Goal: Transaction & Acquisition: Book appointment/travel/reservation

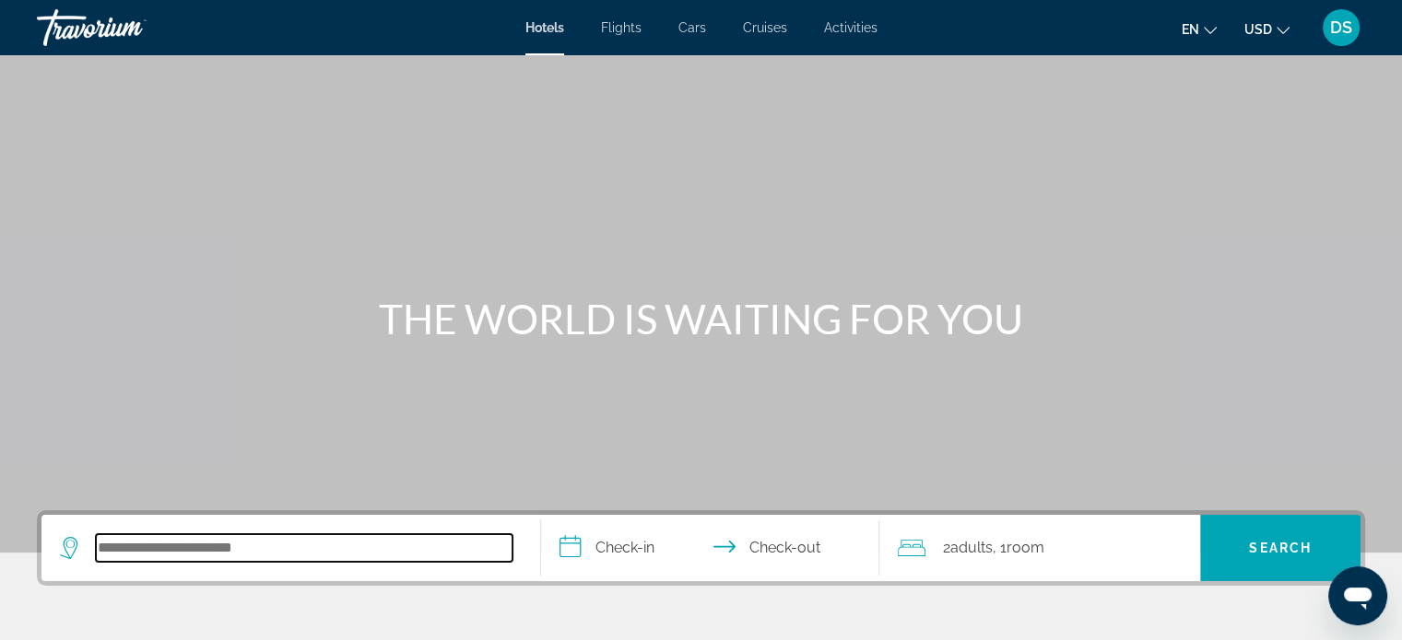
click at [159, 546] on input "Search hotel destination" at bounding box center [304, 548] width 417 height 28
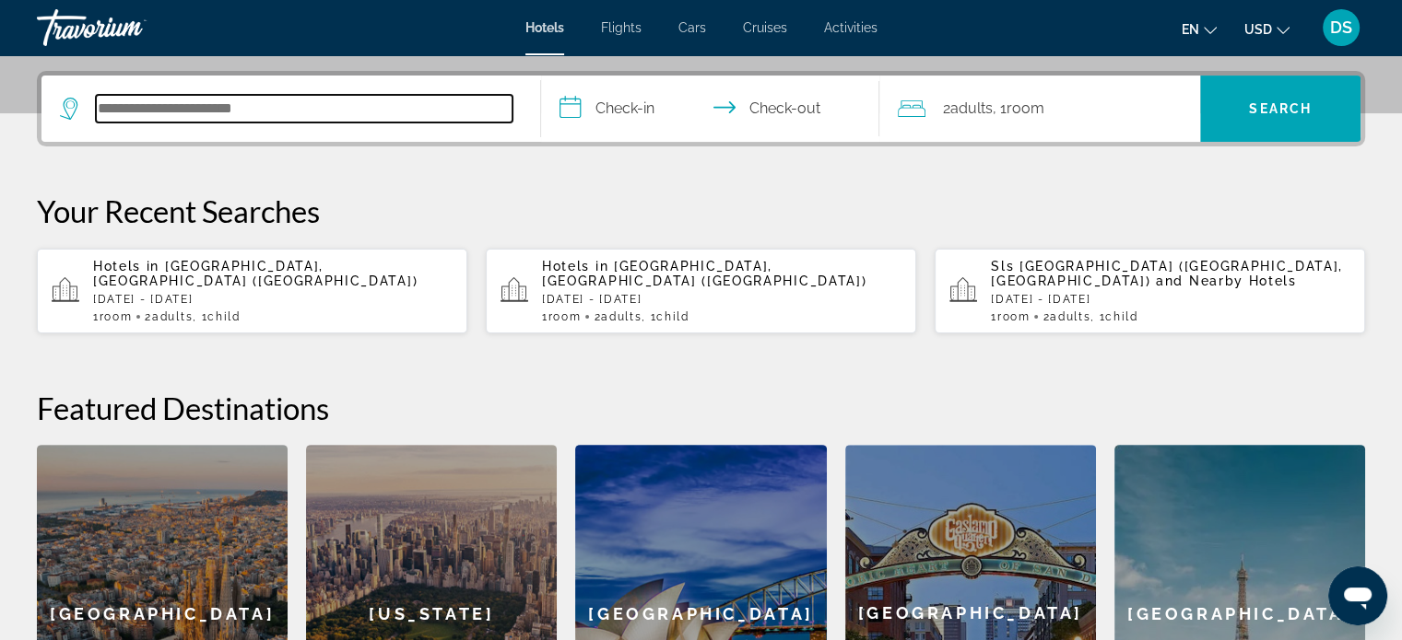
scroll to position [450, 0]
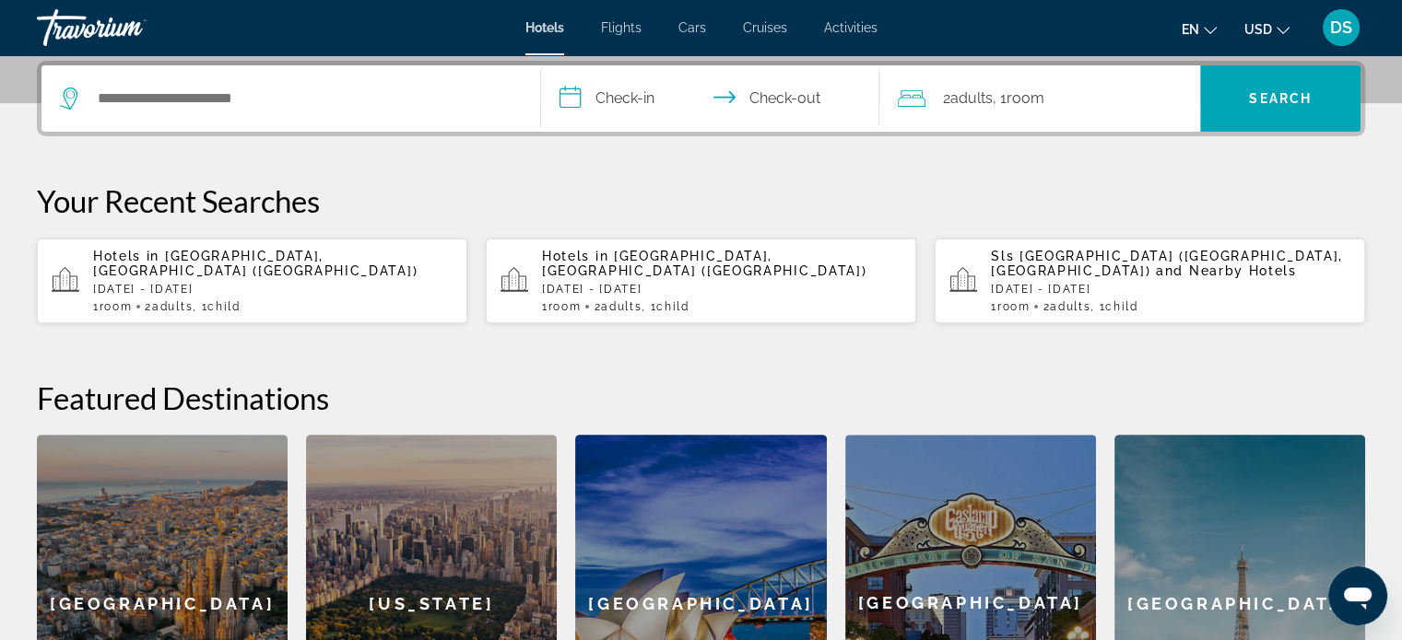
click at [205, 270] on div "Hotels in [GEOGRAPHIC_DATA], [GEOGRAPHIC_DATA] (CUN) [DATE] - [DATE] 1 Room roo…" at bounding box center [272, 281] width 359 height 65
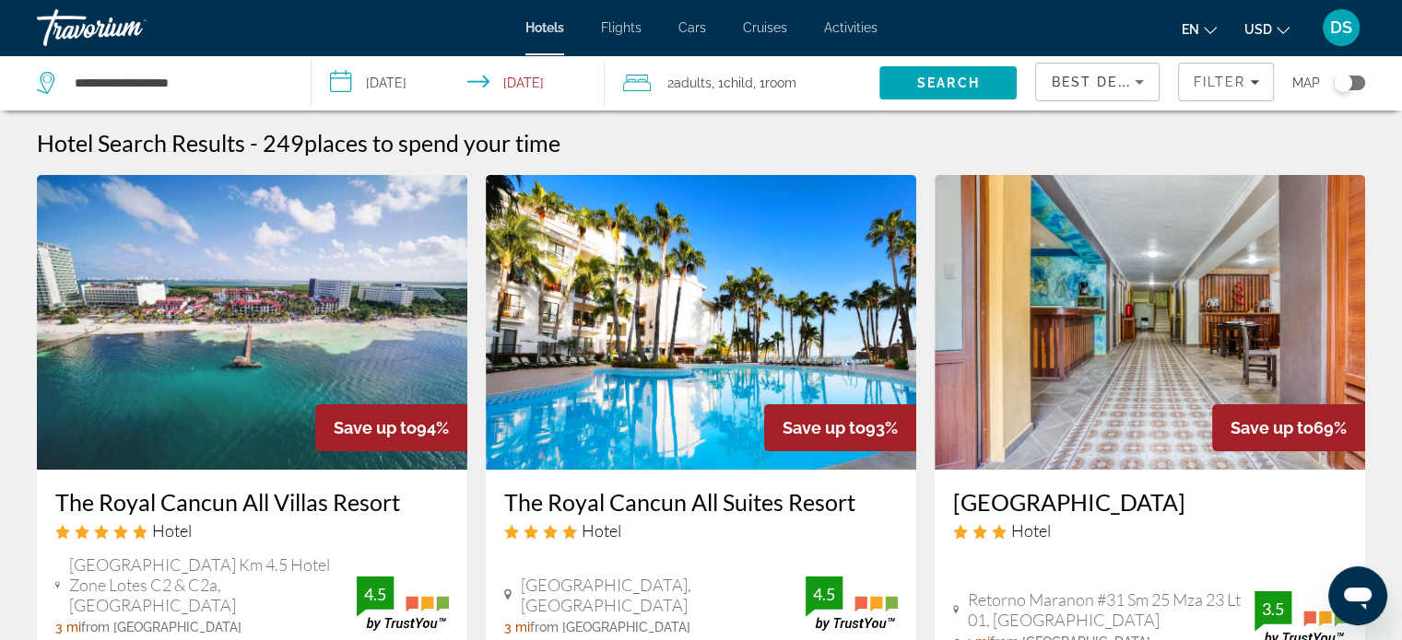
scroll to position [184, 0]
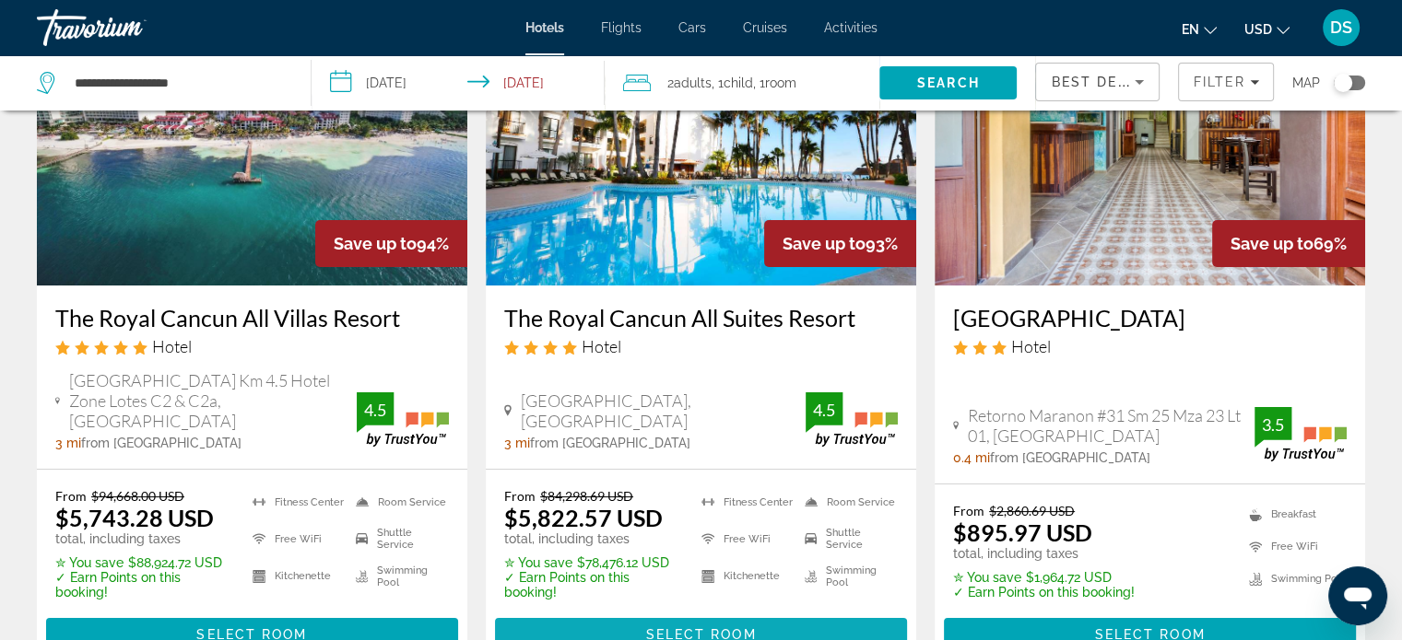
click at [717, 628] on span "Select Room" at bounding box center [700, 635] width 111 height 15
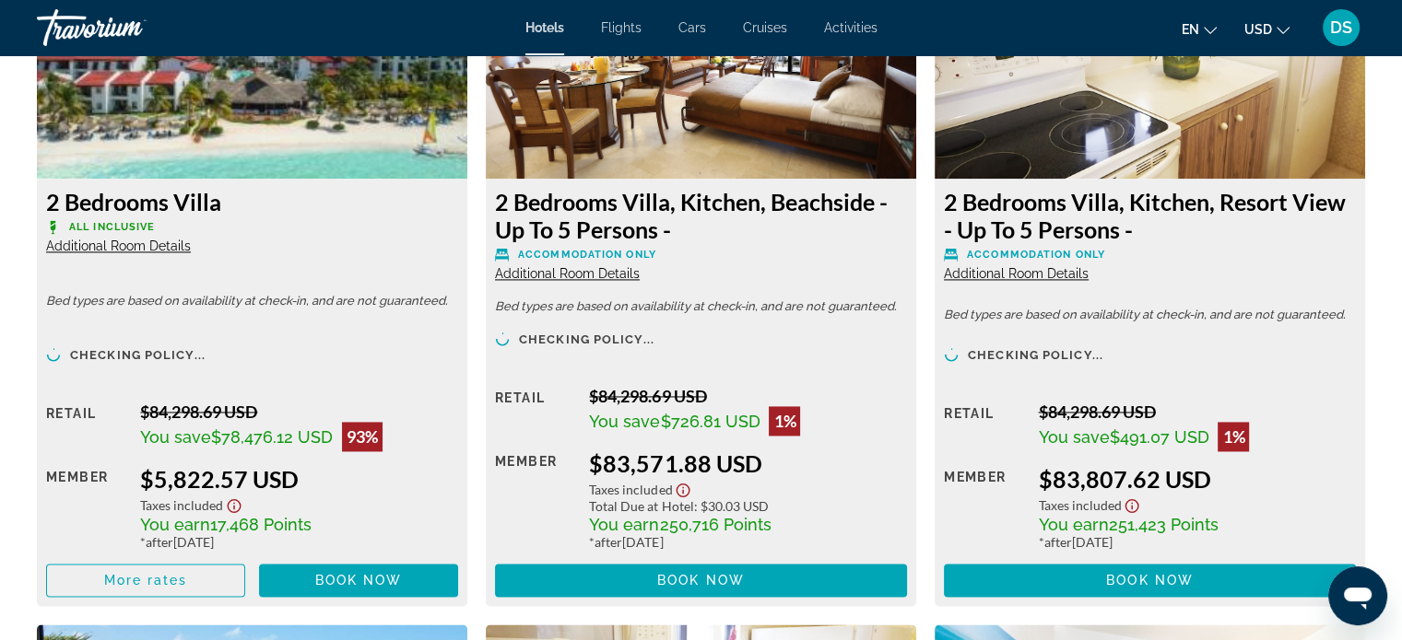
scroll to position [2672, 0]
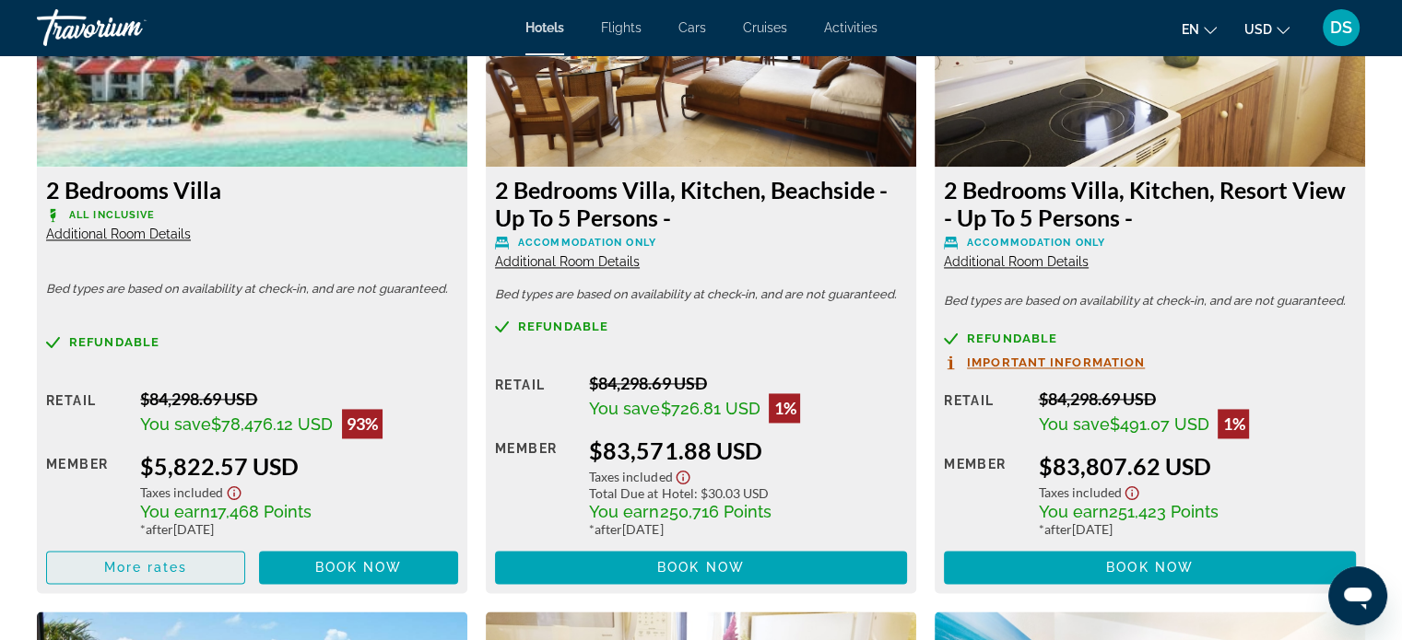
click at [204, 563] on span "Main content" at bounding box center [145, 568] width 197 height 44
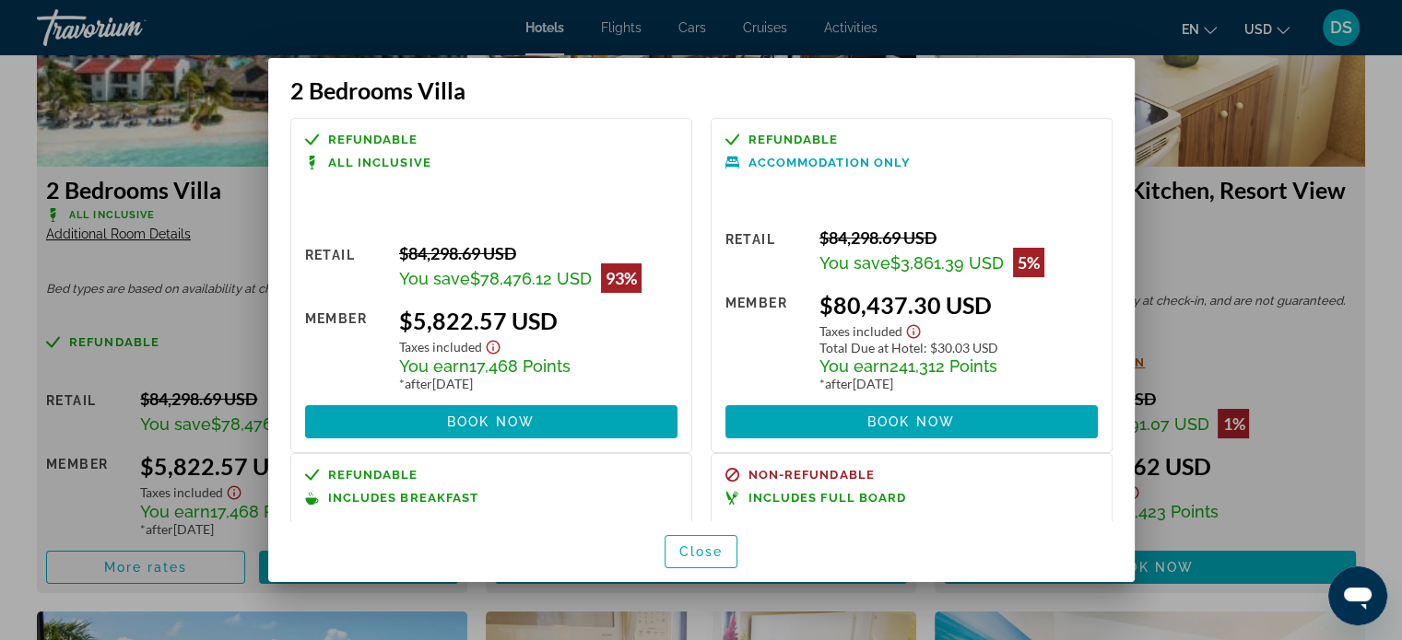
scroll to position [0, 0]
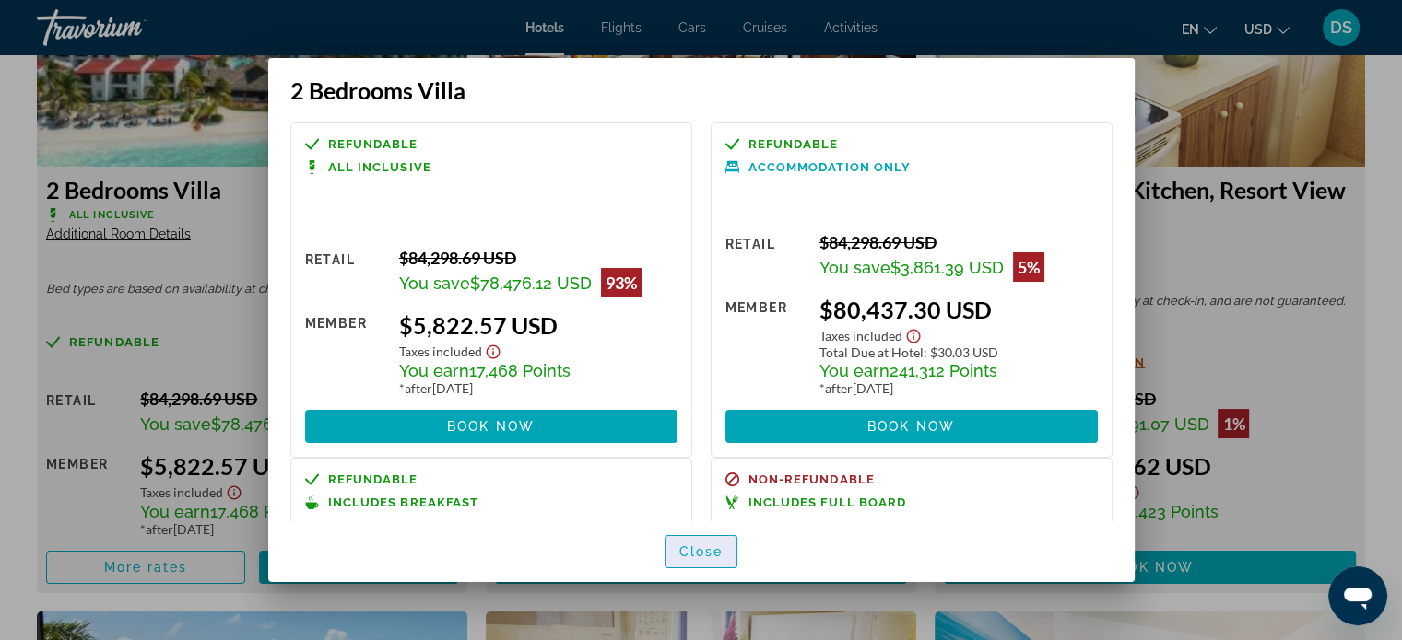
click at [713, 546] on span "Close" at bounding box center [701, 552] width 44 height 15
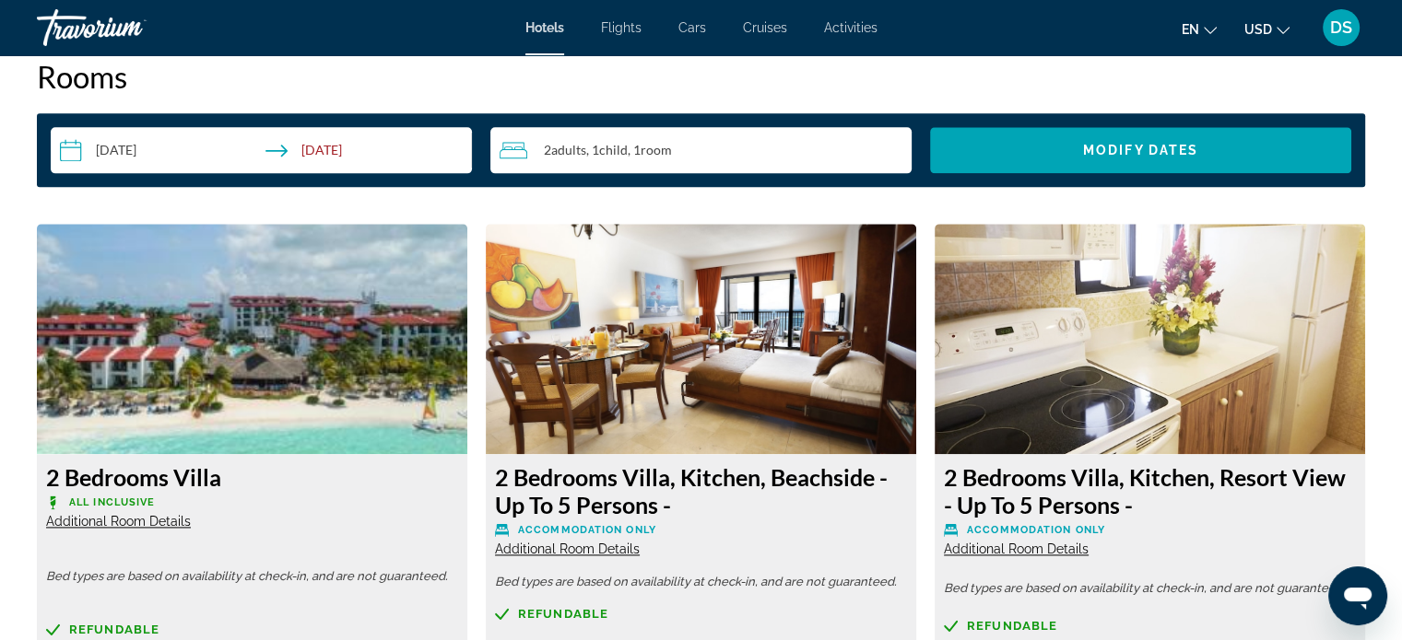
scroll to position [2304, 0]
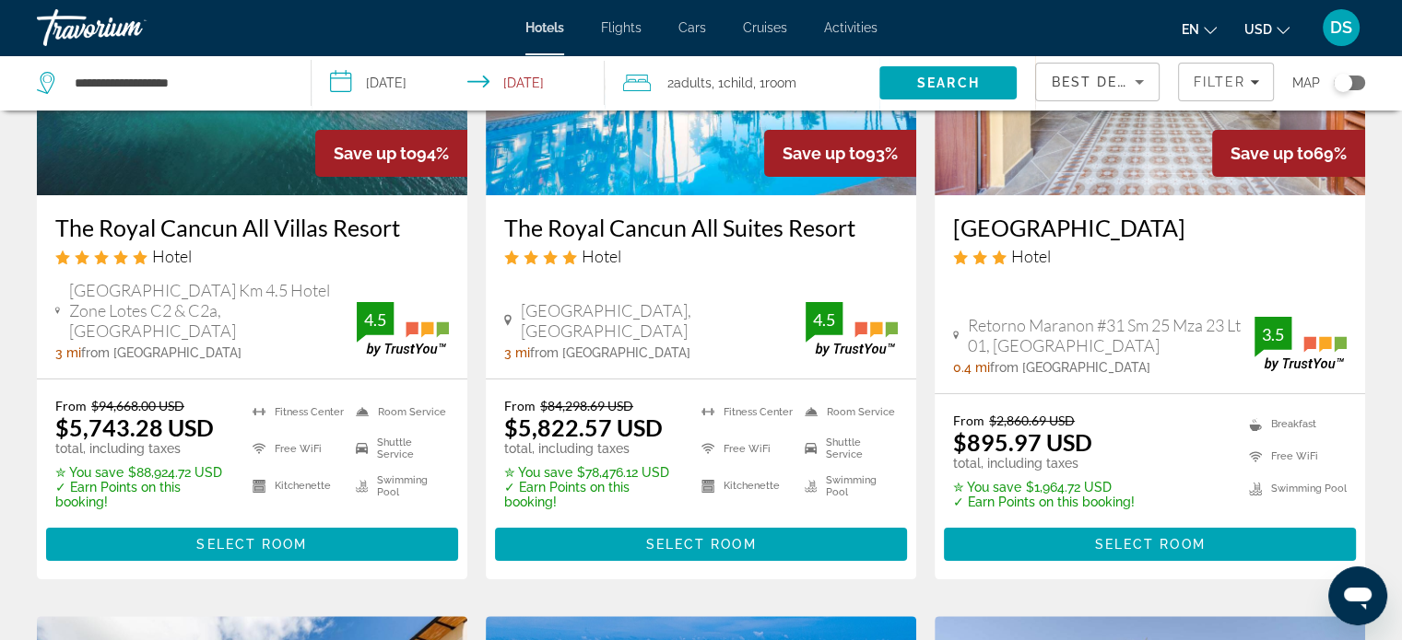
scroll to position [276, 0]
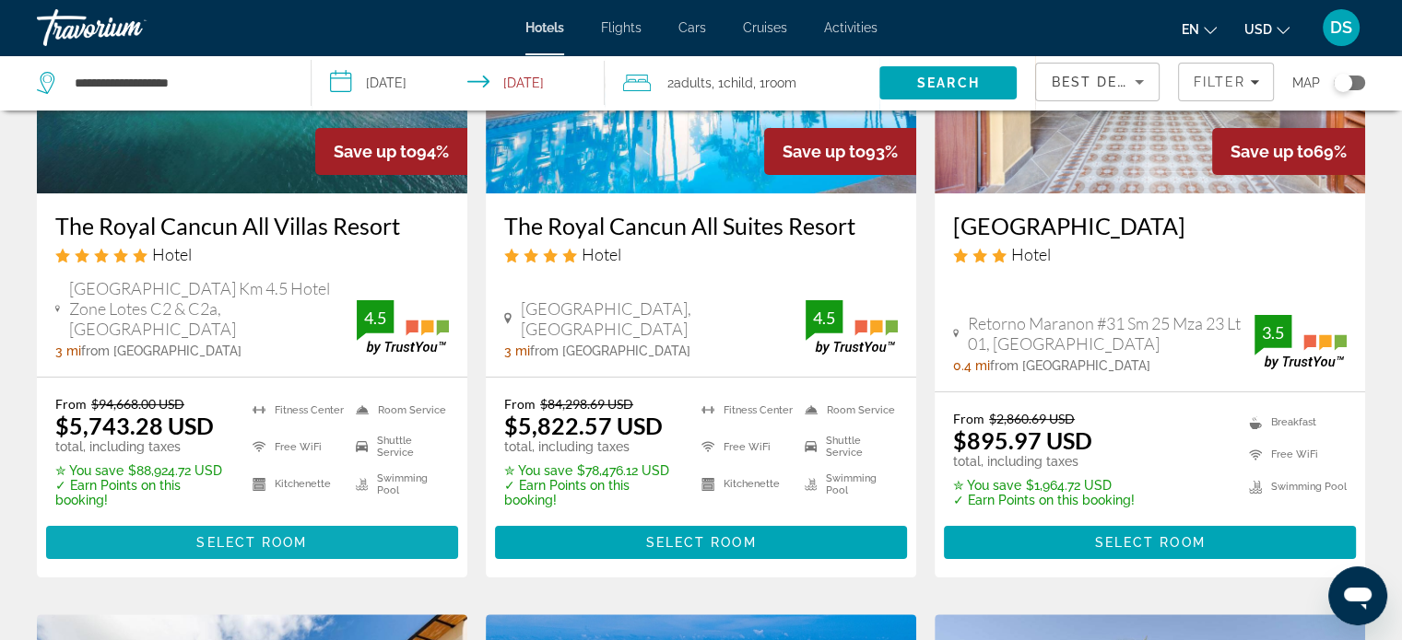
click at [343, 524] on span "Main content" at bounding box center [252, 543] width 412 height 44
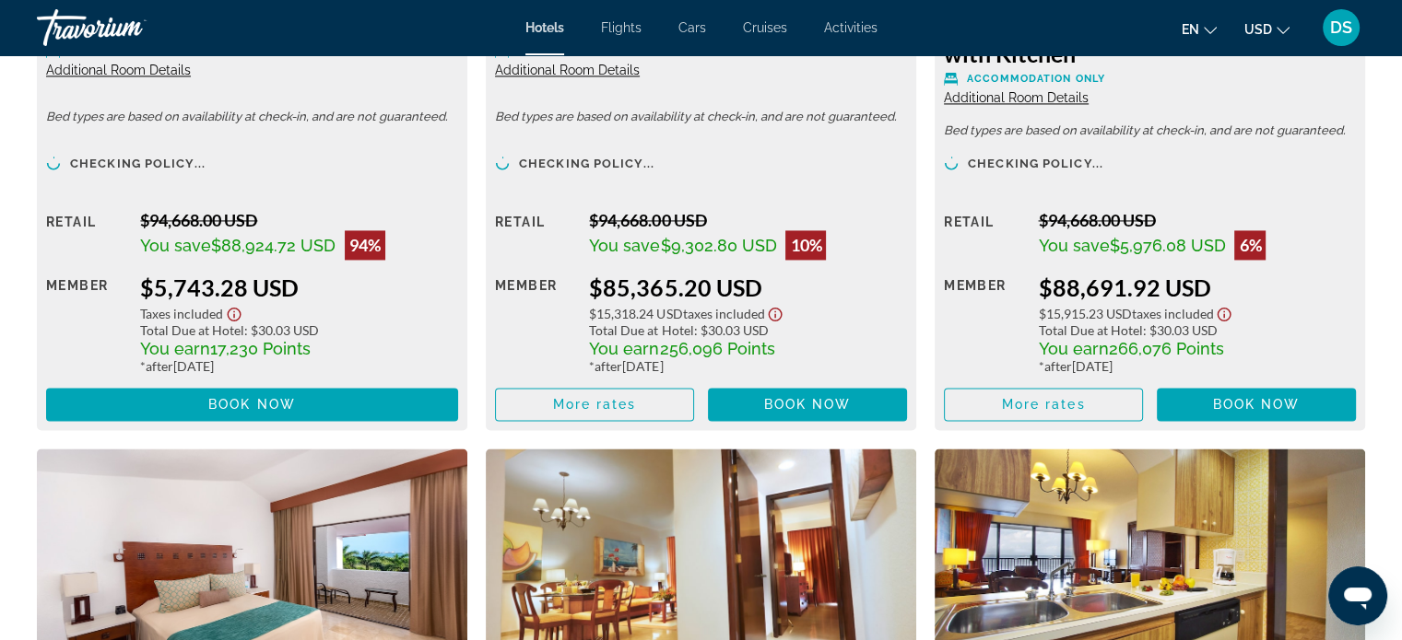
scroll to position [2857, 0]
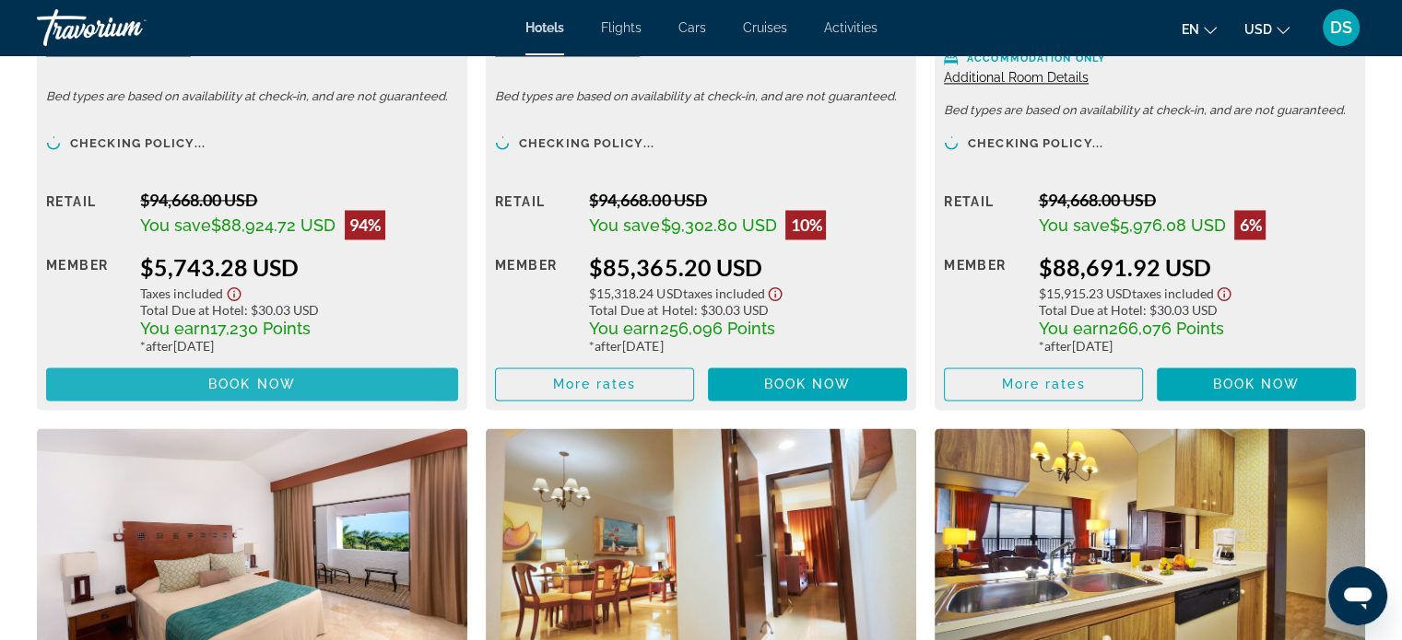
click at [211, 381] on span "Book now" at bounding box center [252, 384] width 88 height 15
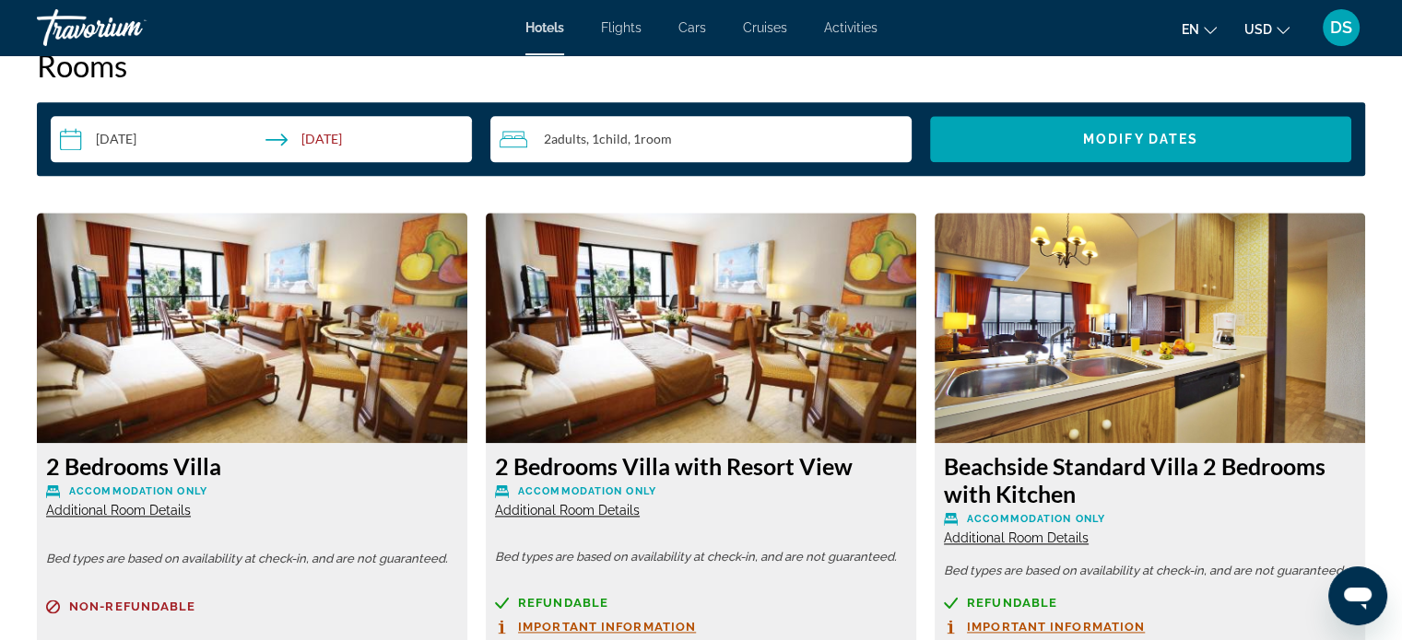
scroll to position [2119, 0]
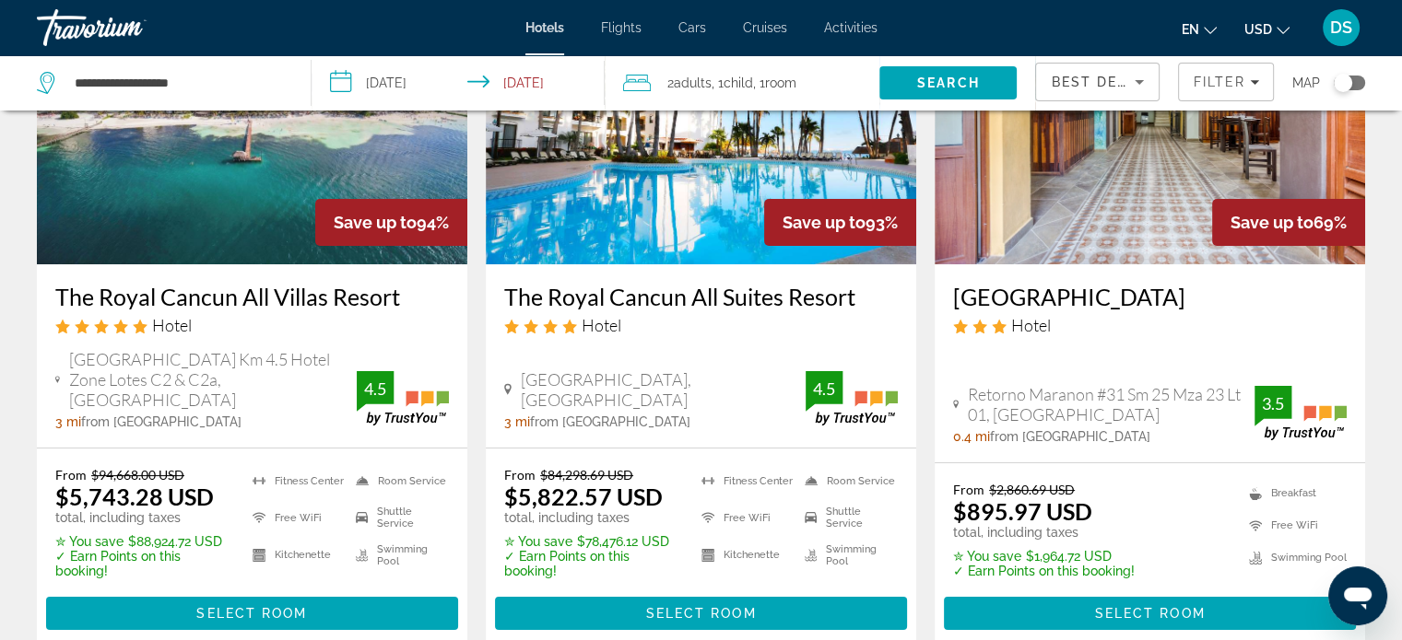
scroll to position [92, 0]
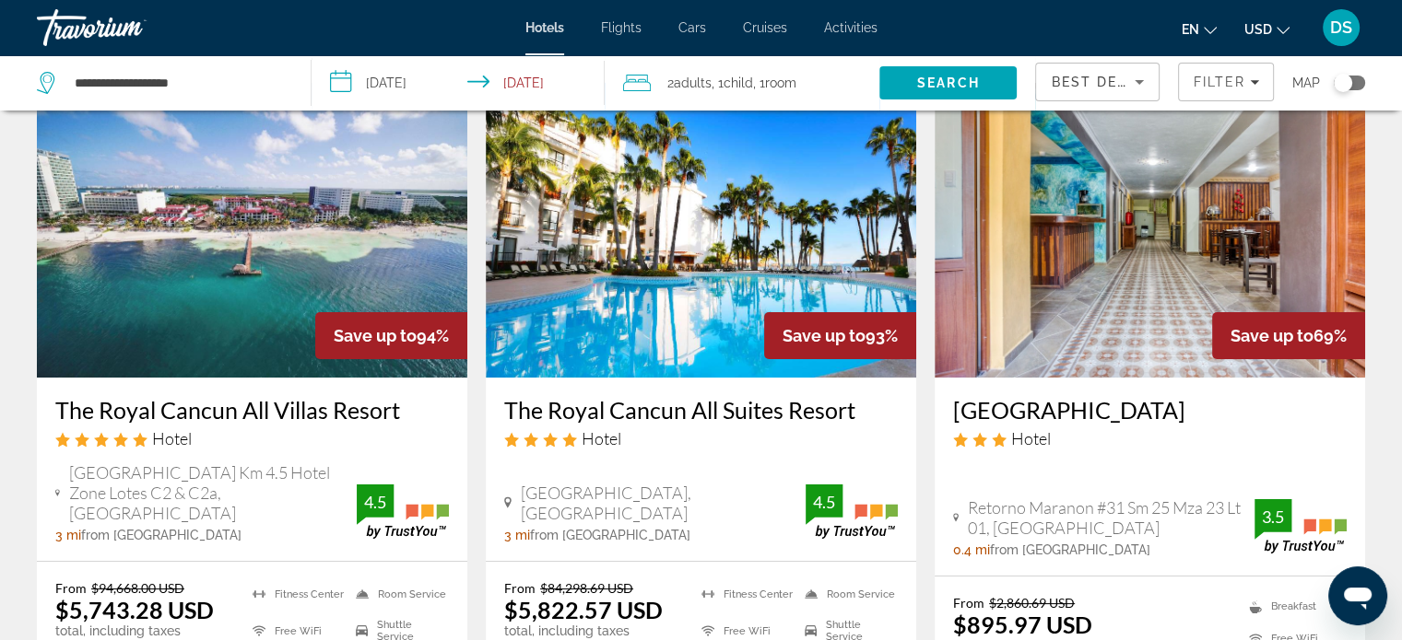
drag, startPoint x: 499, startPoint y: 391, endPoint x: 854, endPoint y: 415, distance: 355.6
click at [854, 415] on div "The Royal Cancun All Suites Resort Hotel [GEOGRAPHIC_DATA], [GEOGRAPHIC_DATA] 3…" at bounding box center [701, 469] width 430 height 183
copy h3 "The Royal Cancun All Suites Resort"
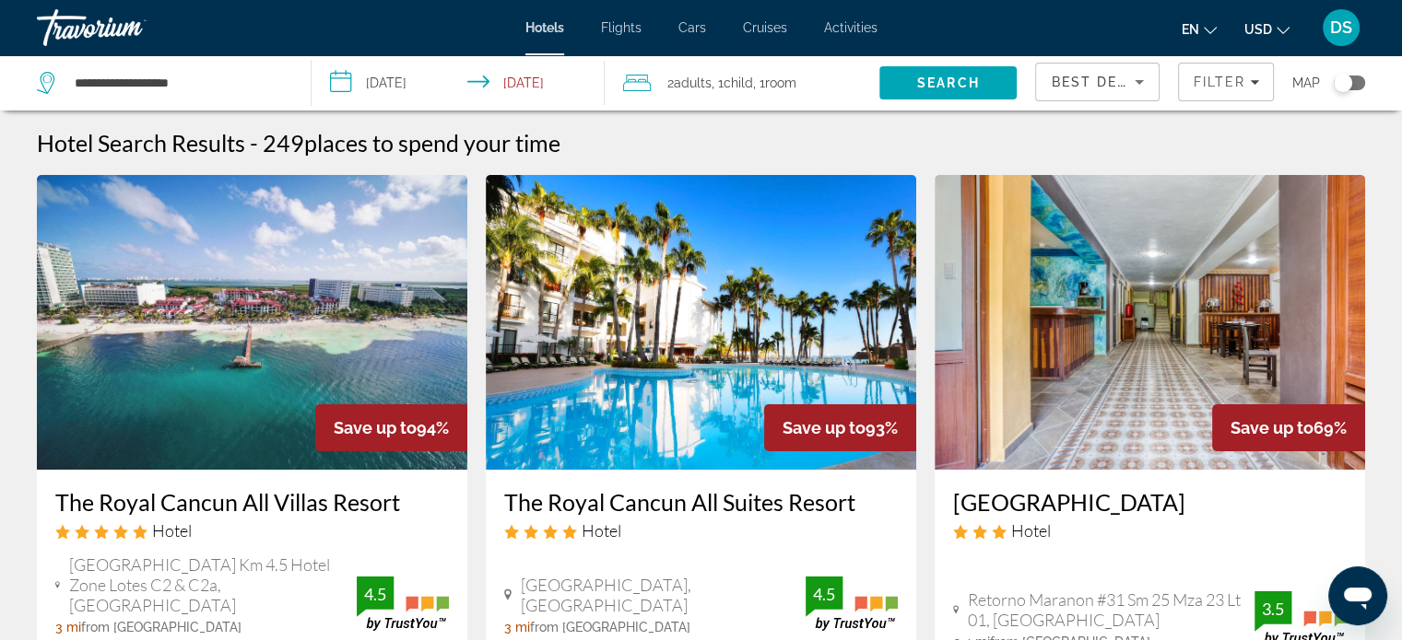
scroll to position [369, 0]
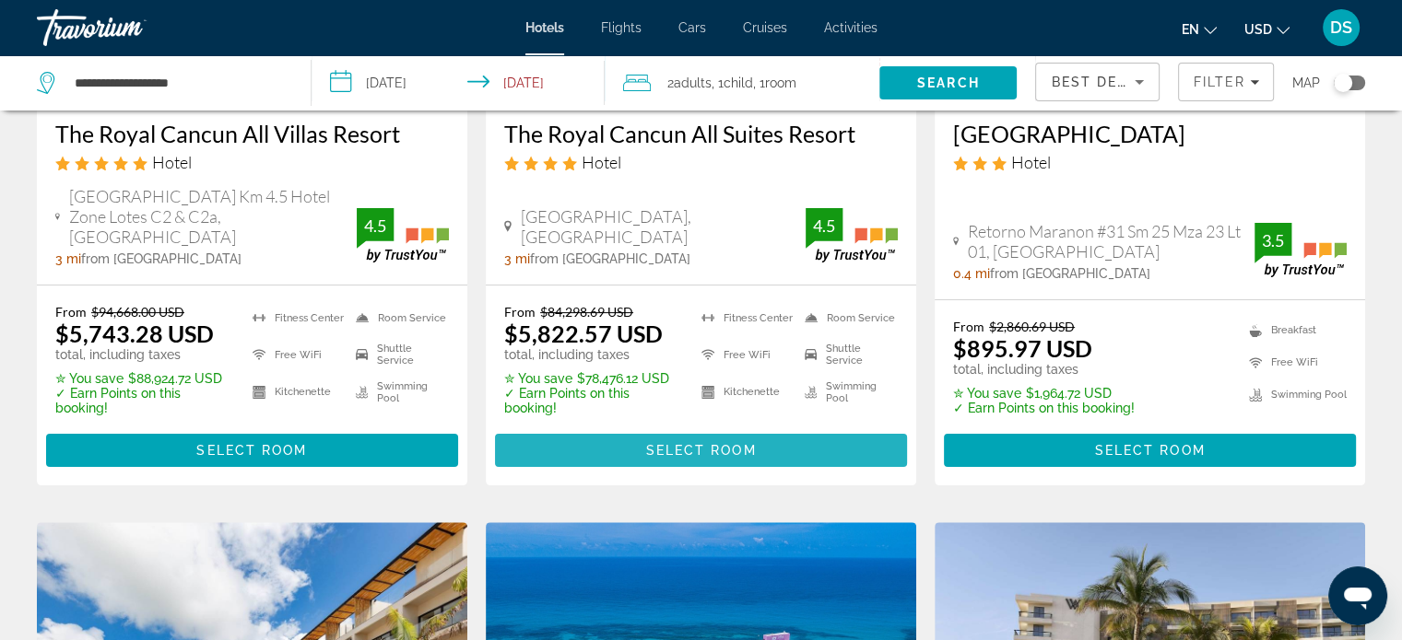
click at [695, 443] on span "Select Room" at bounding box center [700, 450] width 111 height 15
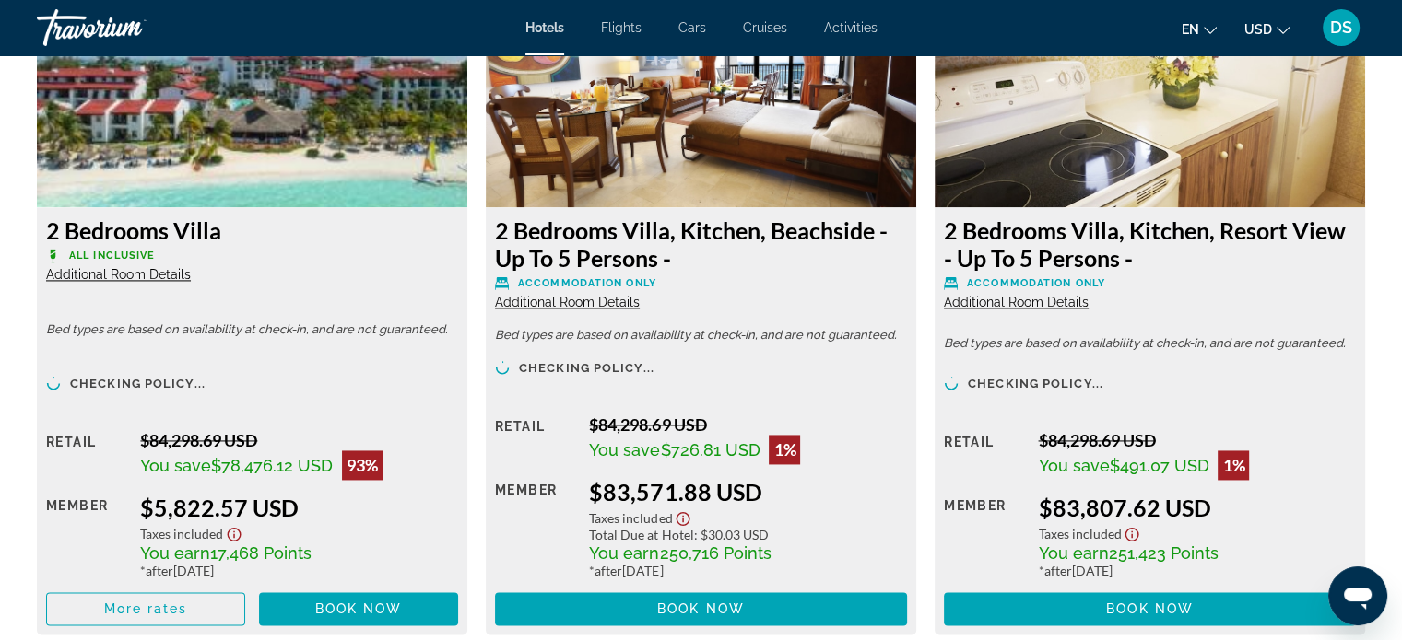
scroll to position [2857, 0]
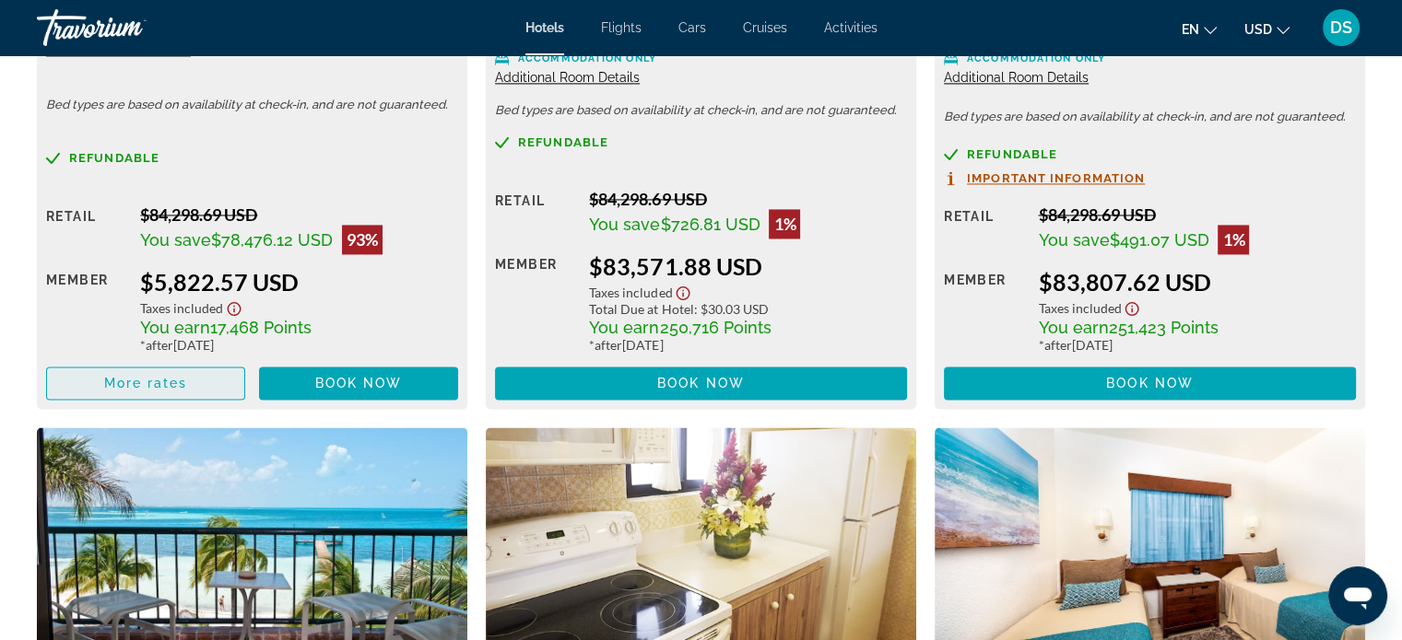
click at [169, 381] on span "More rates" at bounding box center [146, 383] width 84 height 15
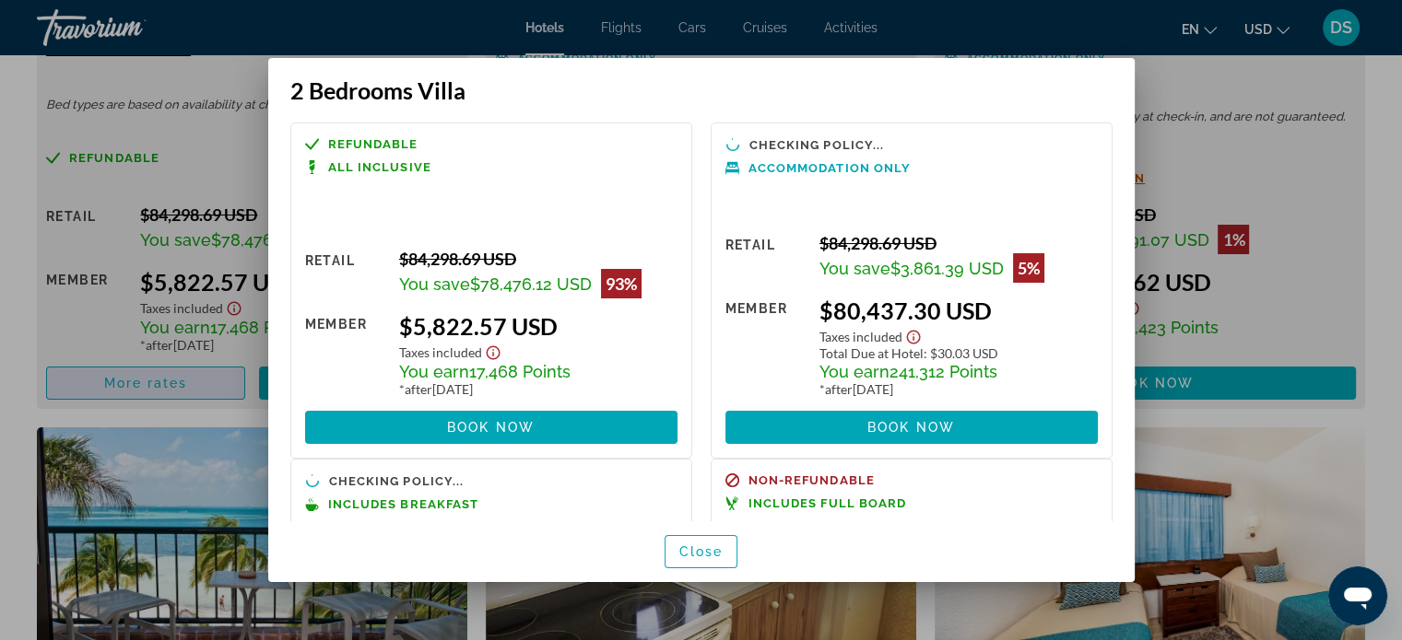
scroll to position [0, 0]
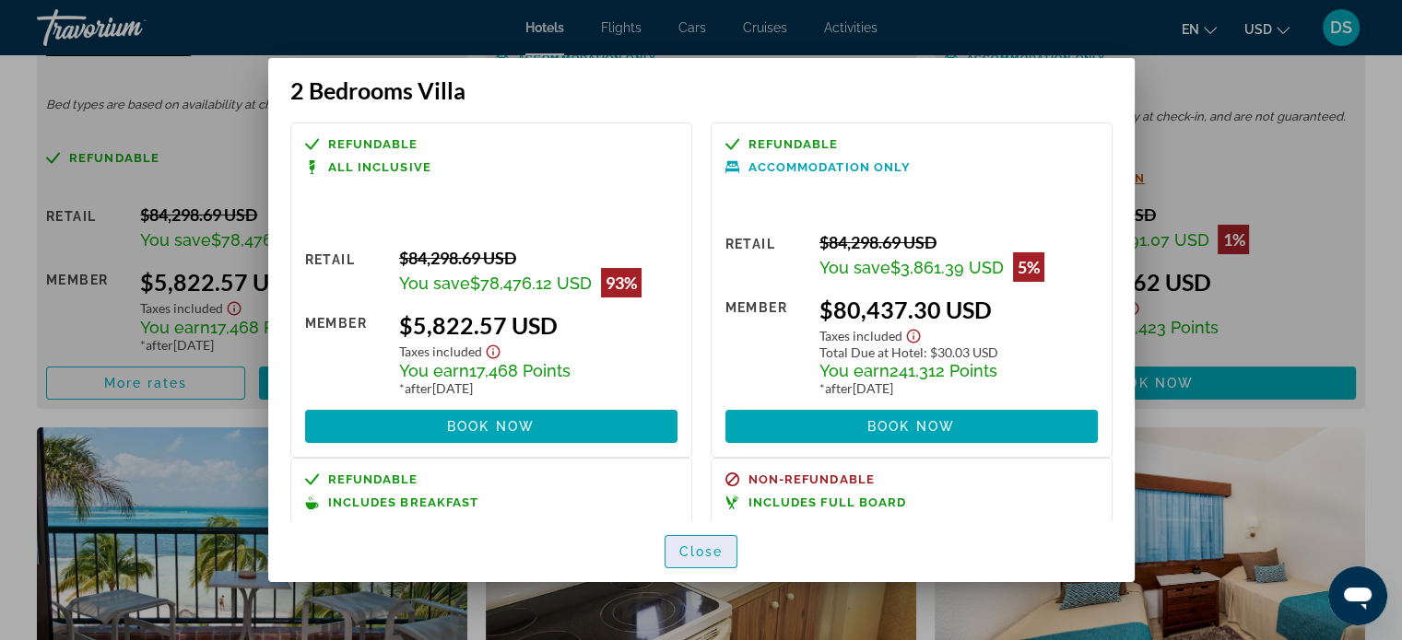
click at [699, 555] on span "Close" at bounding box center [701, 552] width 44 height 15
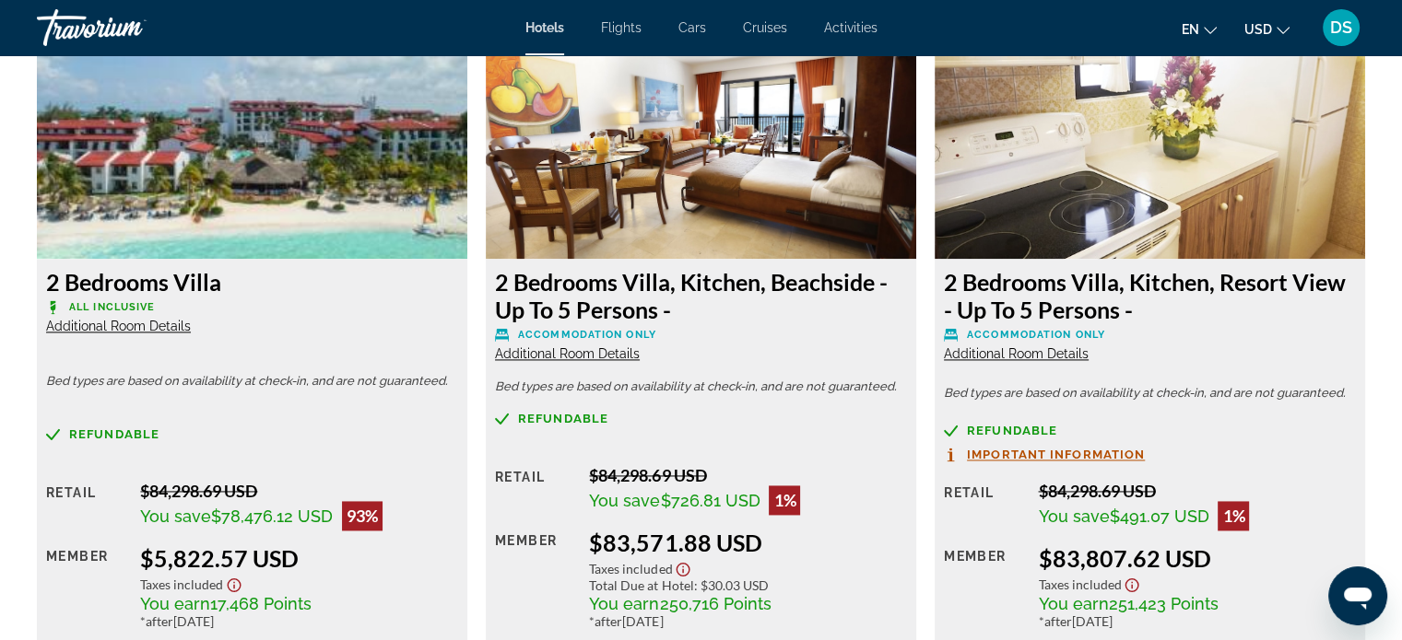
scroll to position [2949, 0]
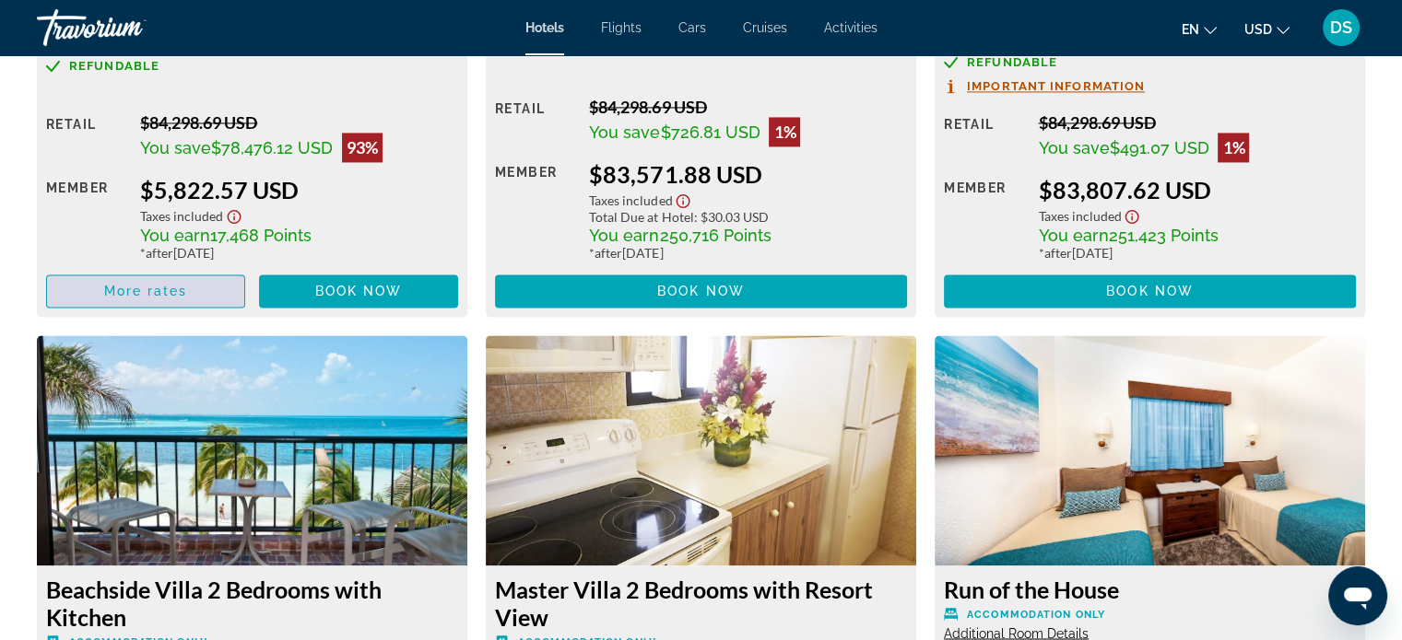
click at [175, 290] on span "More rates" at bounding box center [146, 291] width 84 height 15
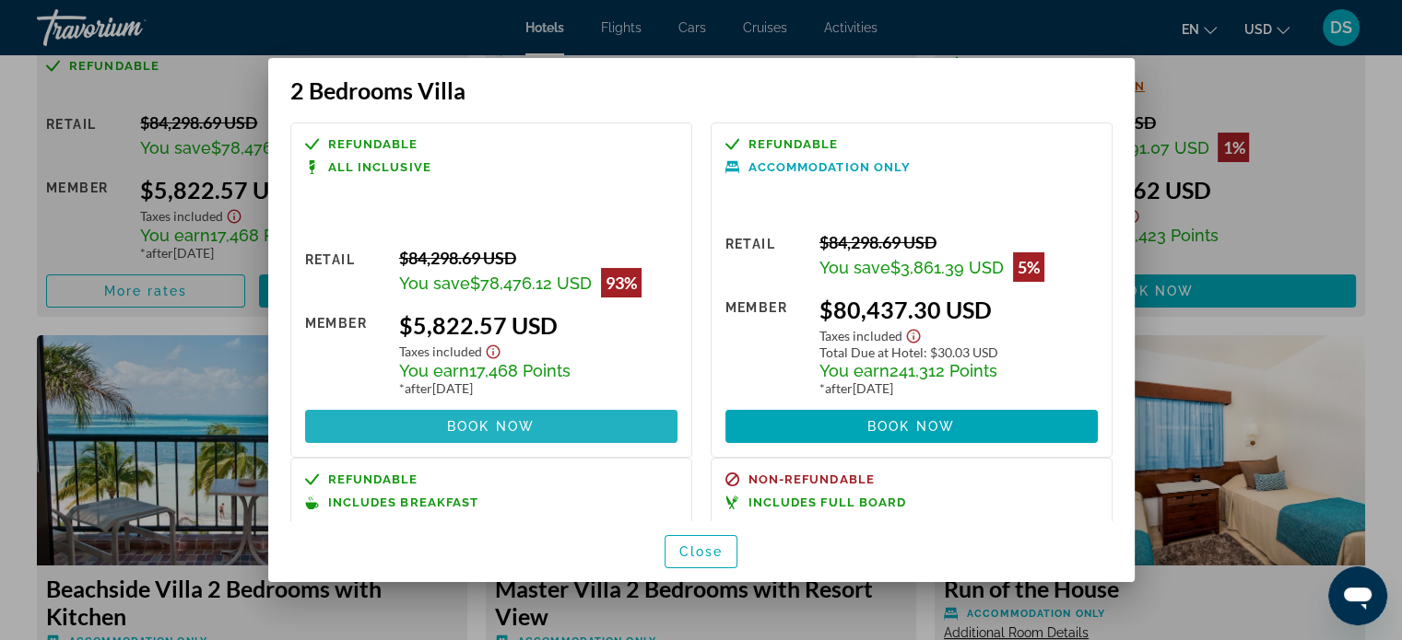
click at [528, 423] on span "Book now" at bounding box center [491, 426] width 88 height 15
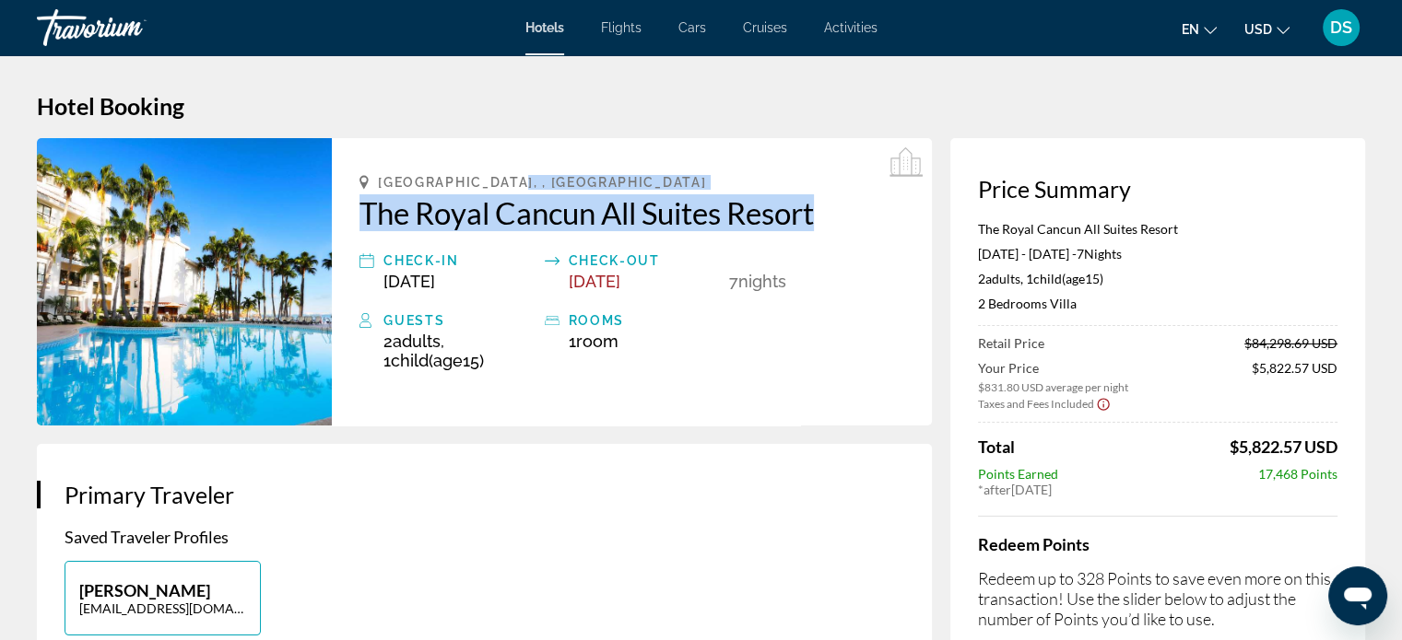
drag, startPoint x: 585, startPoint y: 163, endPoint x: 820, endPoint y: 221, distance: 242.1
click at [820, 221] on div "[GEOGRAPHIC_DATA], , [GEOGRAPHIC_DATA] [GEOGRAPHIC_DATA] Check-in [DATE] Check-…" at bounding box center [632, 282] width 600 height 288
copy div "The Royal Cancun All Suites Resort"
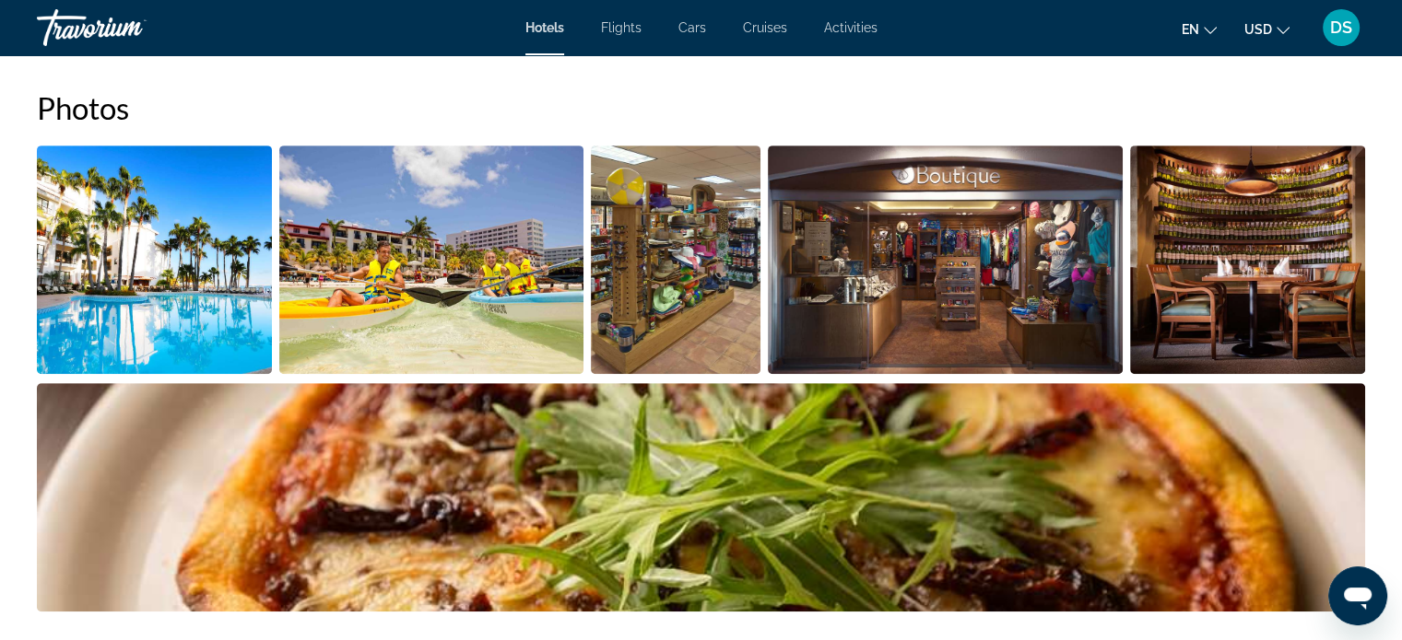
scroll to position [922, 0]
click at [205, 285] on img "Open full-screen image slider" at bounding box center [154, 260] width 235 height 229
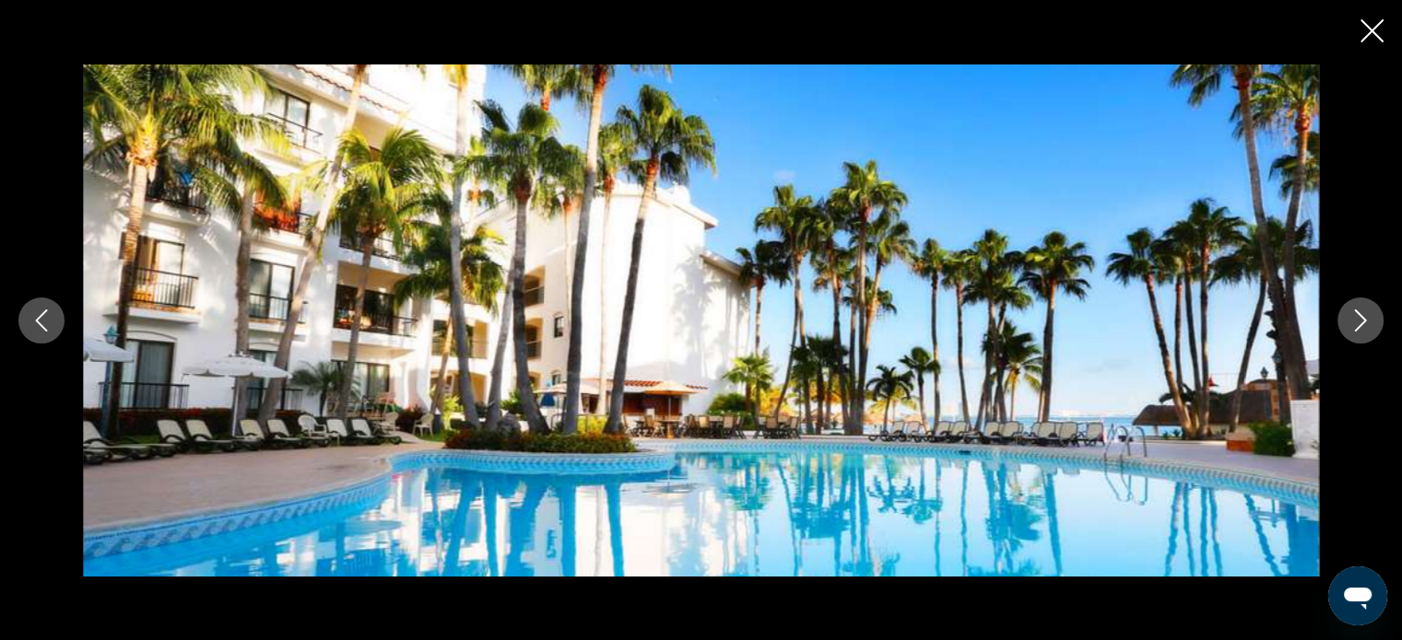
click at [1344, 327] on button "Next image" at bounding box center [1360, 321] width 46 height 46
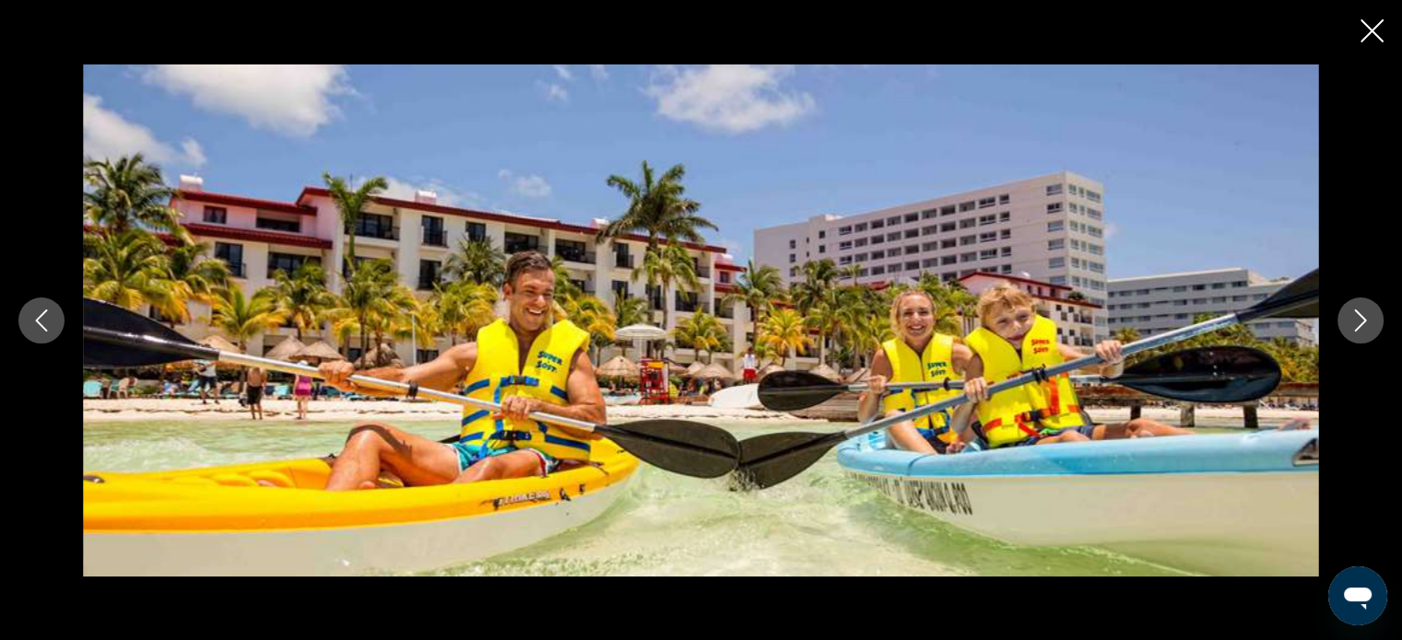
click at [1344, 327] on button "Next image" at bounding box center [1360, 321] width 46 height 46
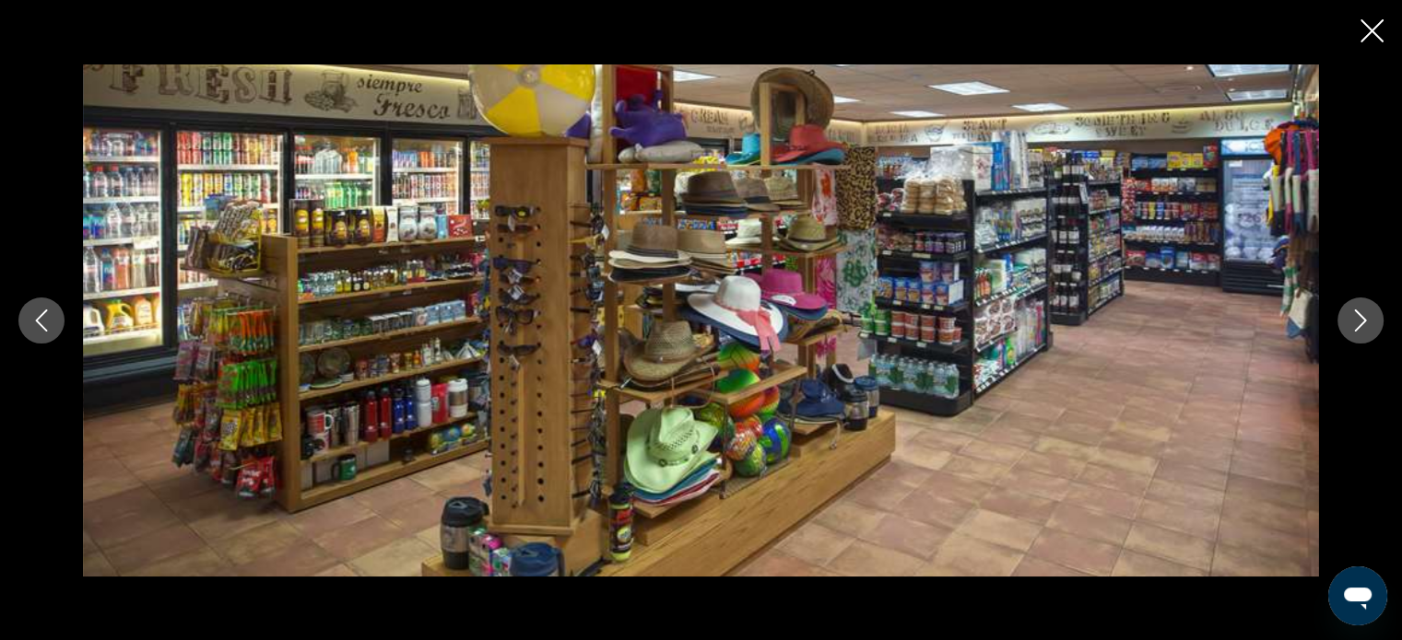
click at [1344, 327] on button "Next image" at bounding box center [1360, 321] width 46 height 46
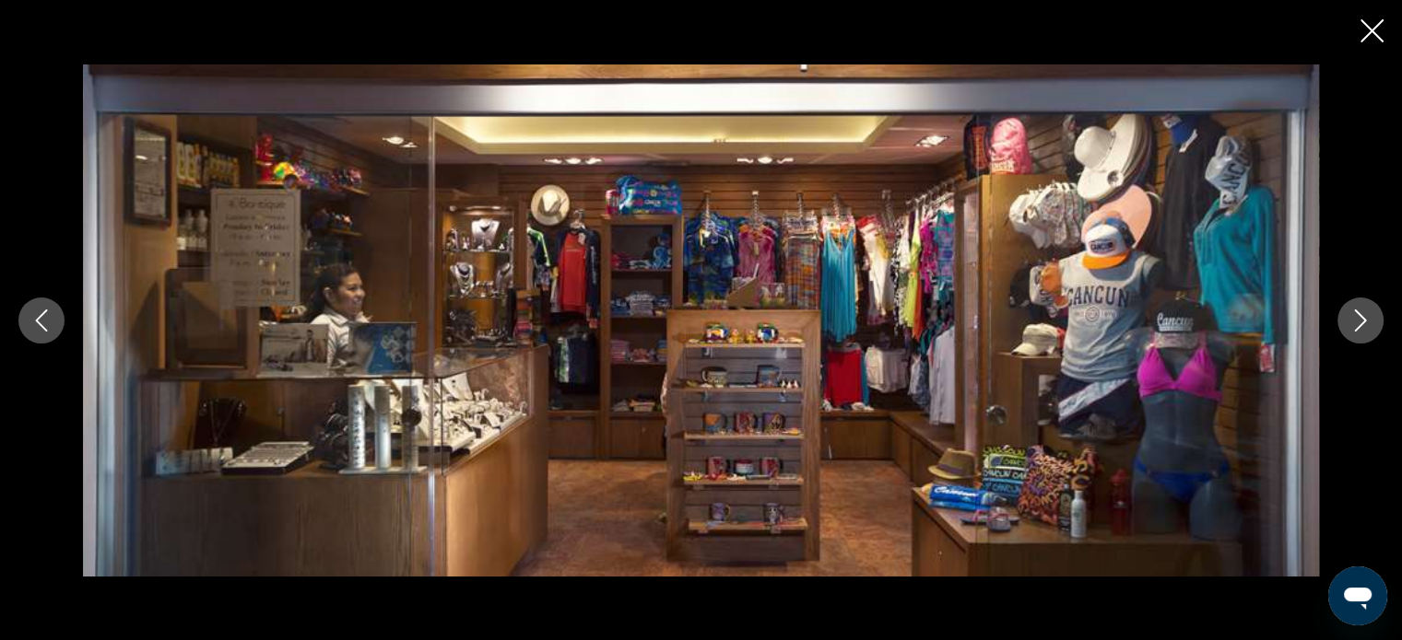
click at [1344, 327] on button "Next image" at bounding box center [1360, 321] width 46 height 46
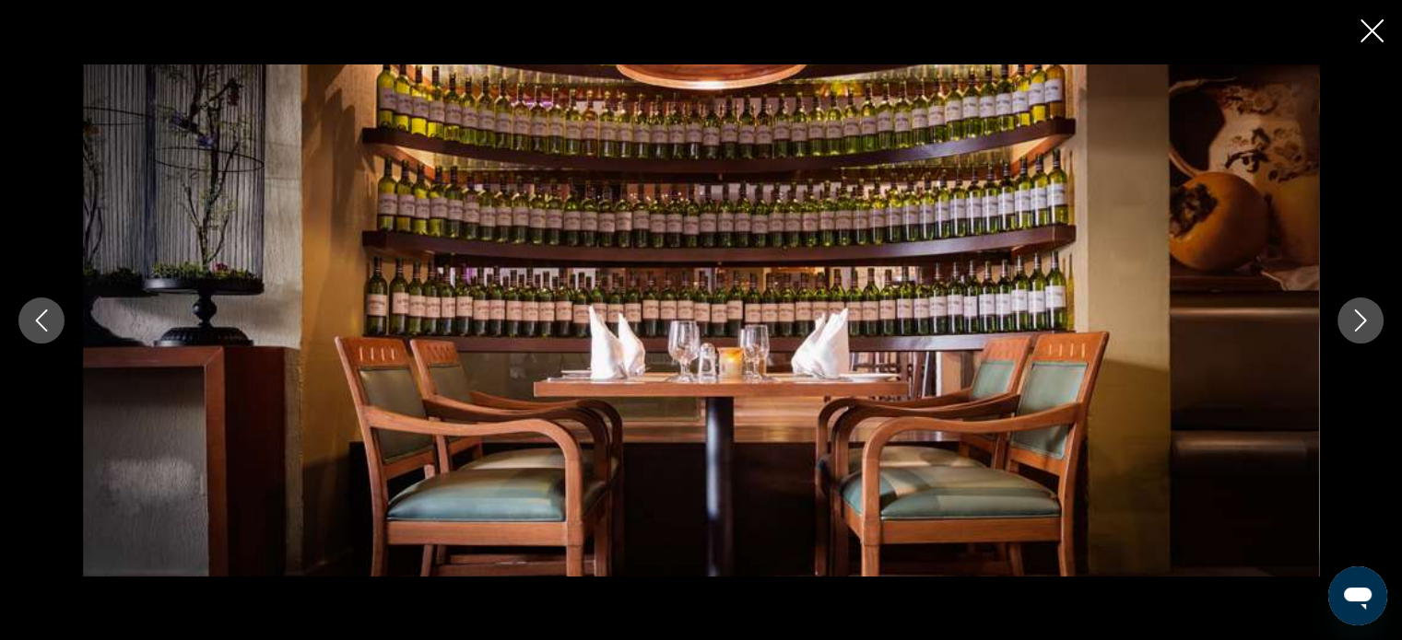
click at [1344, 327] on button "Next image" at bounding box center [1360, 321] width 46 height 46
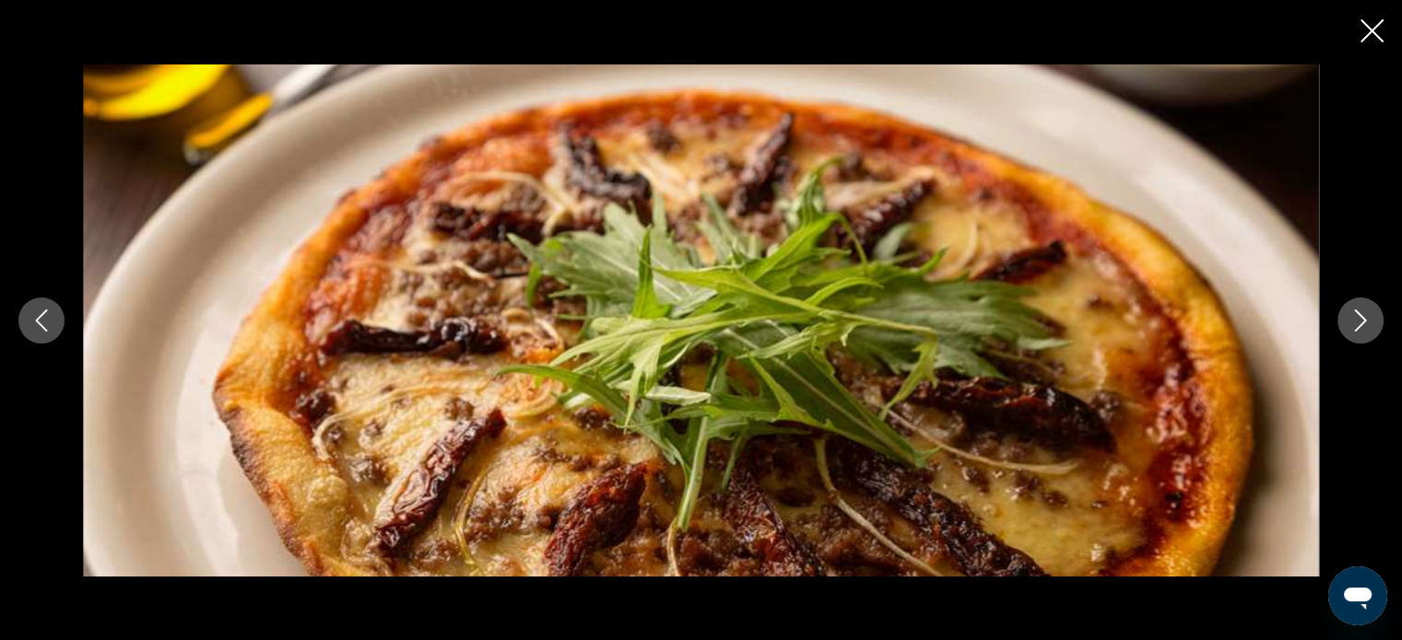
click at [1344, 330] on button "Next image" at bounding box center [1360, 321] width 46 height 46
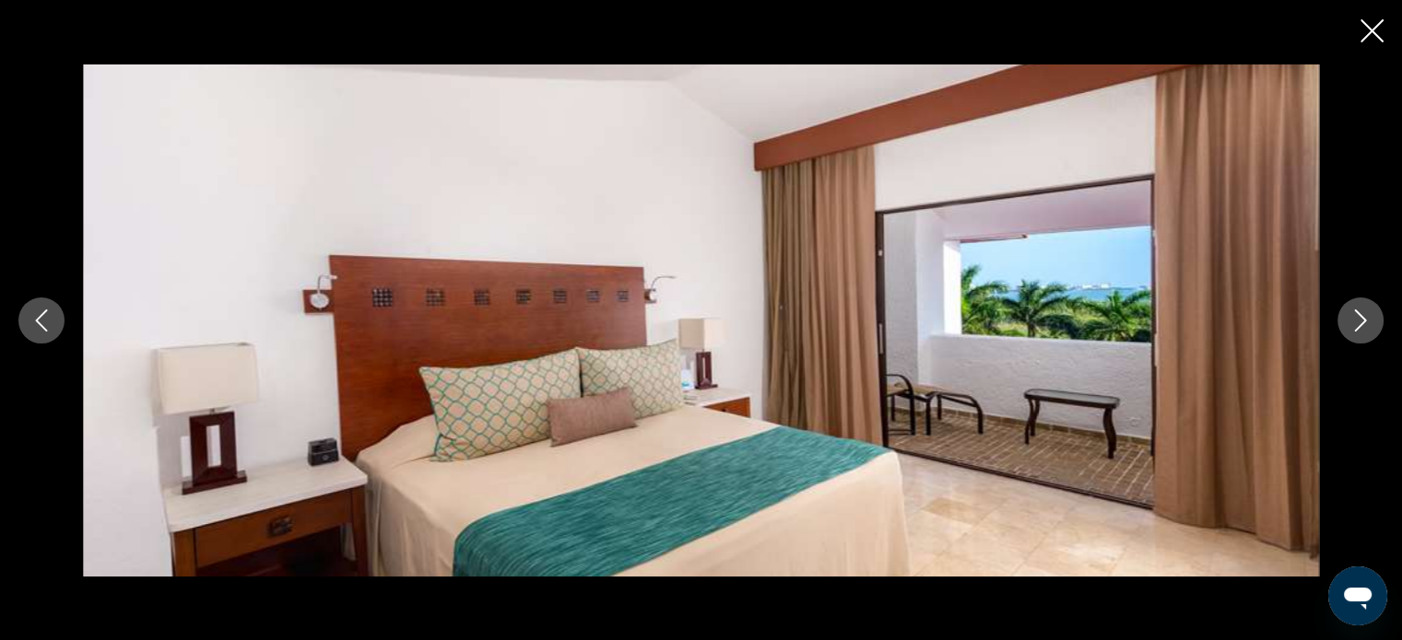
click at [1344, 330] on button "Next image" at bounding box center [1360, 321] width 46 height 46
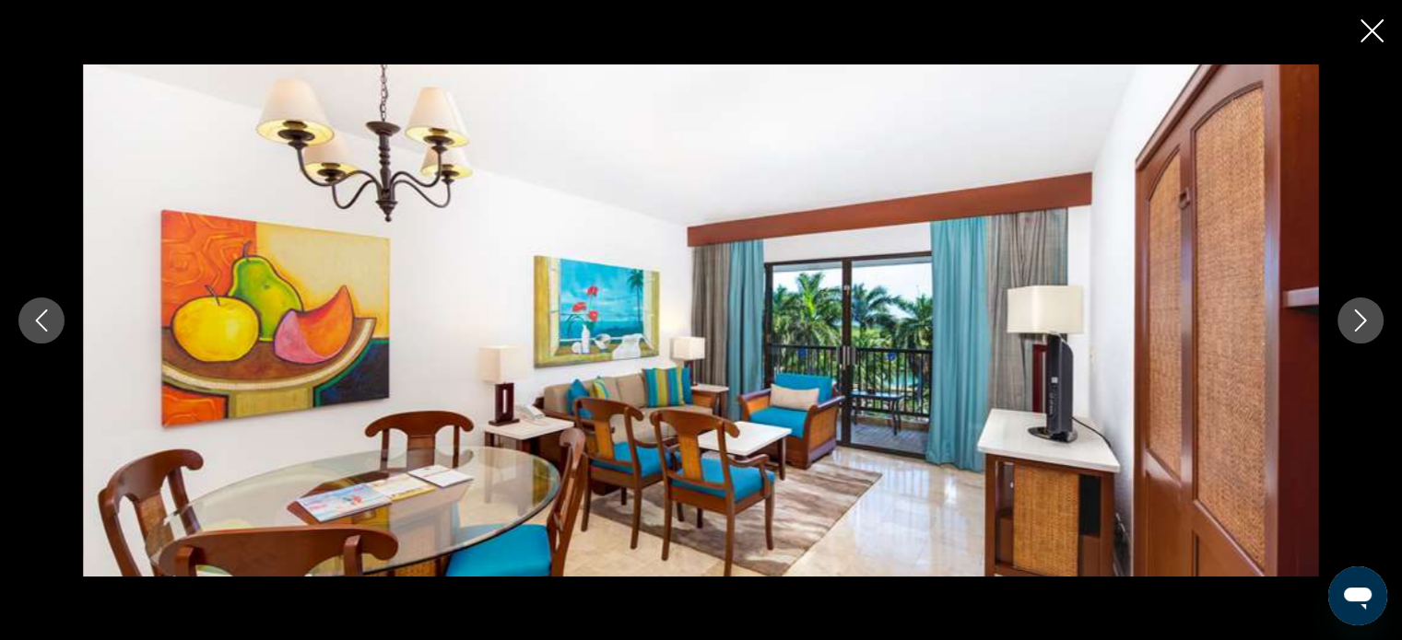
click at [36, 323] on icon "Previous image" at bounding box center [41, 321] width 22 height 22
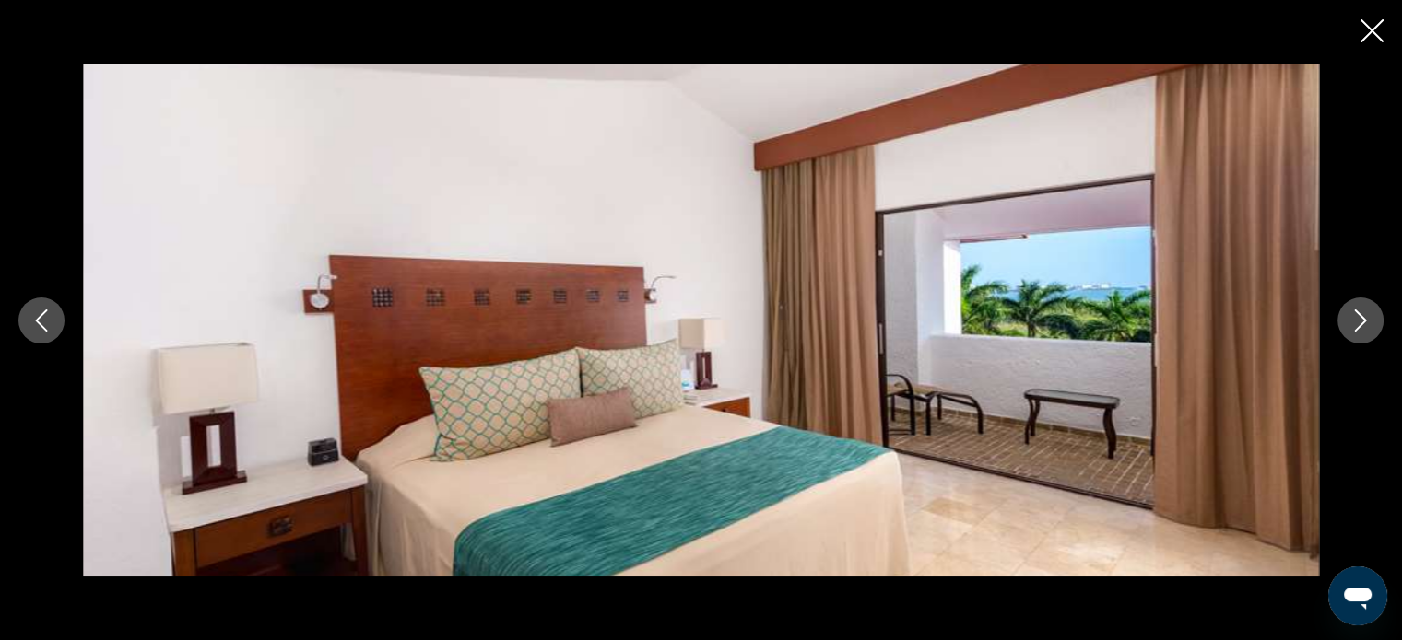
click at [1360, 316] on icon "Next image" at bounding box center [1361, 321] width 12 height 22
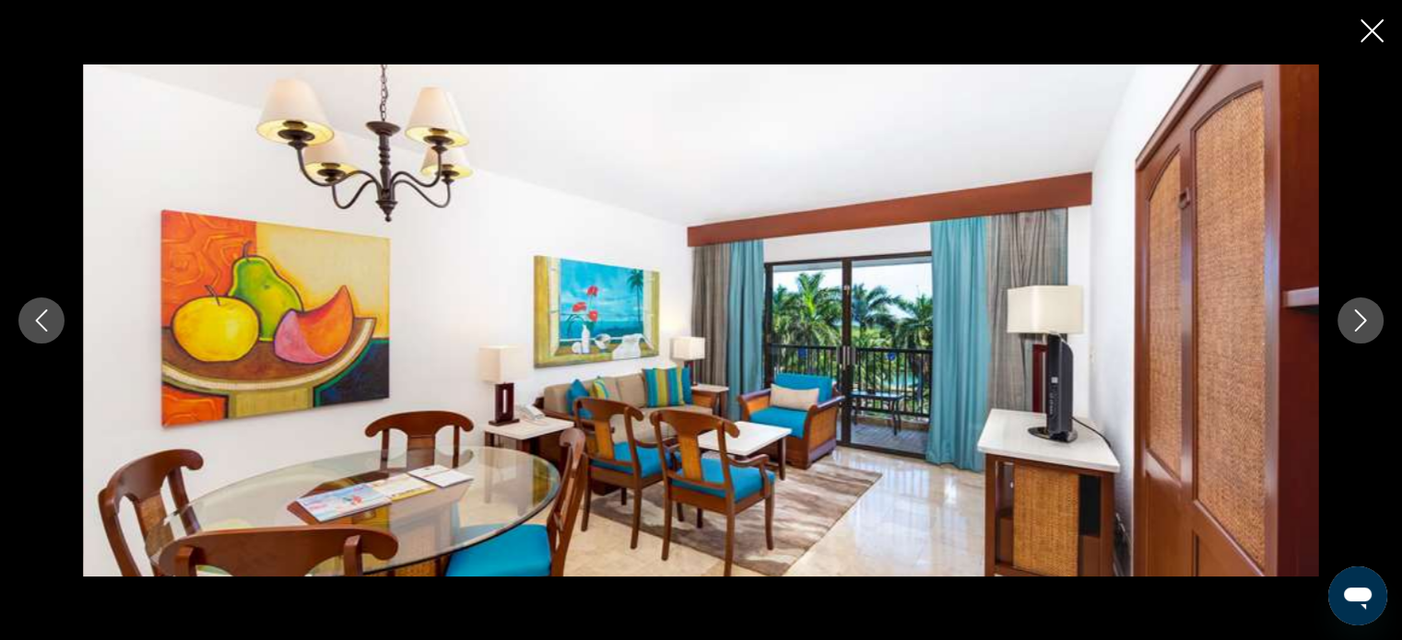
click at [1360, 316] on icon "Next image" at bounding box center [1361, 321] width 12 height 22
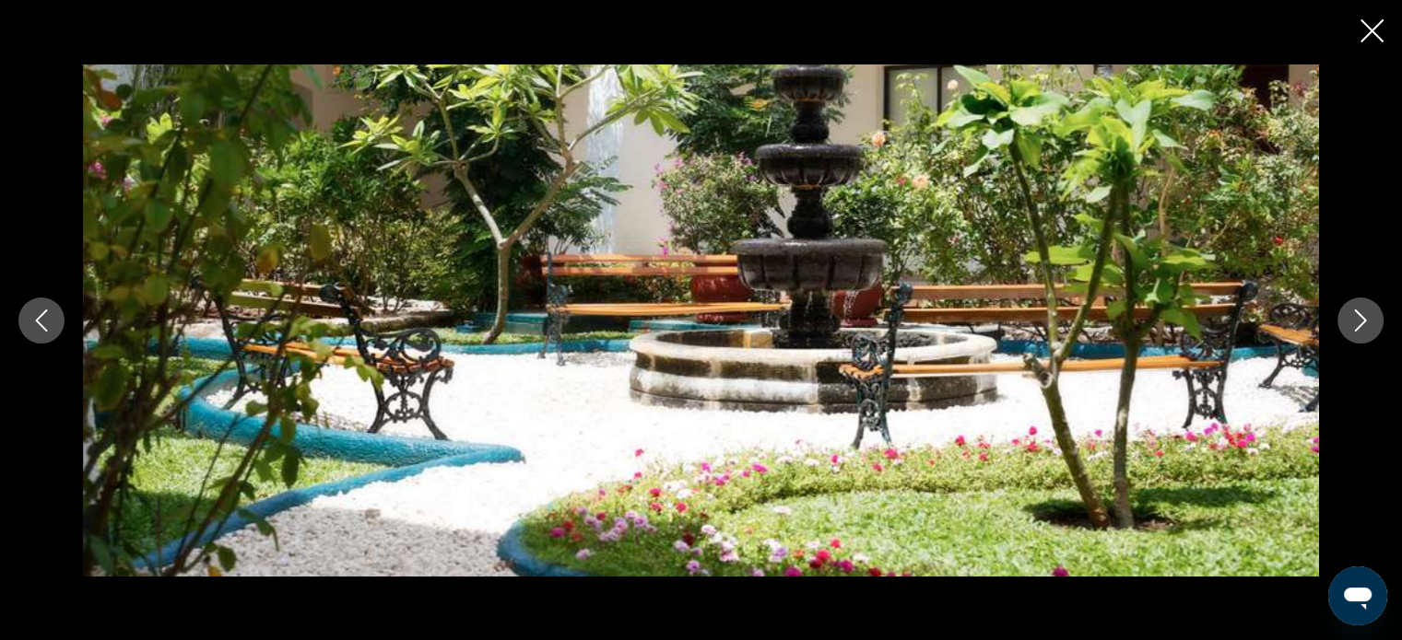
click at [1360, 316] on icon "Next image" at bounding box center [1361, 321] width 12 height 22
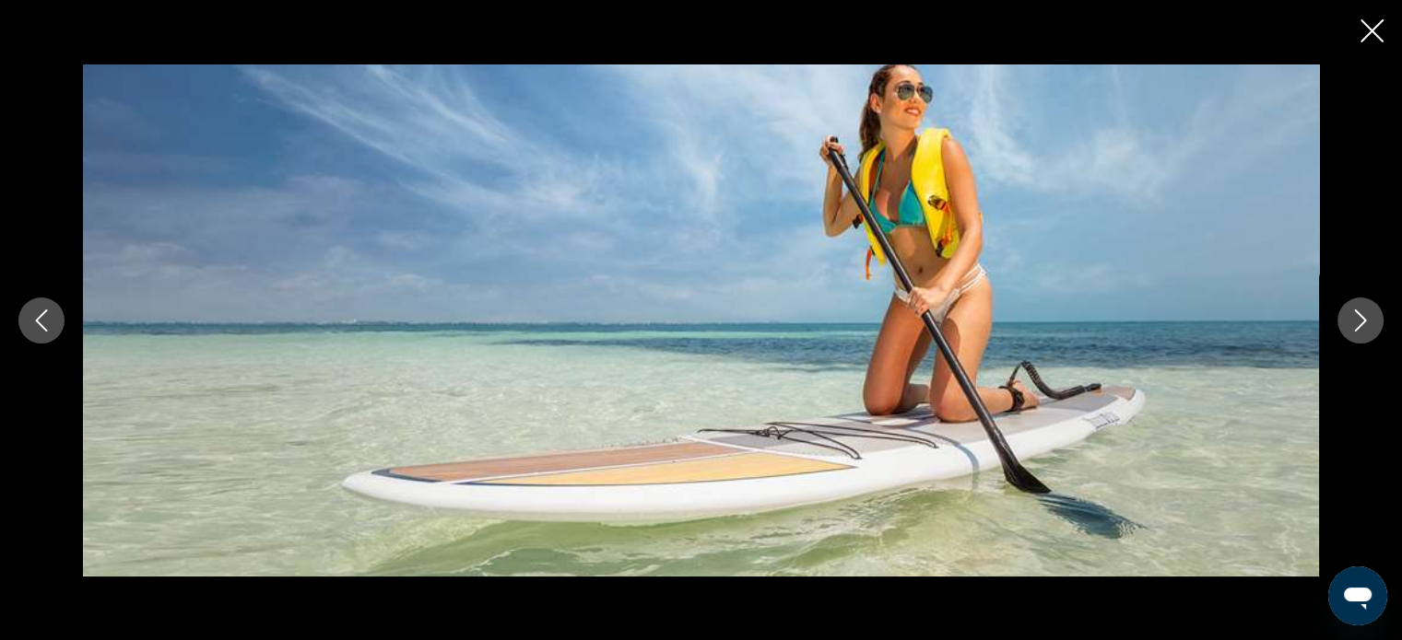
scroll to position [1290, 0]
click at [1364, 36] on icon "Close slideshow" at bounding box center [1371, 30] width 23 height 23
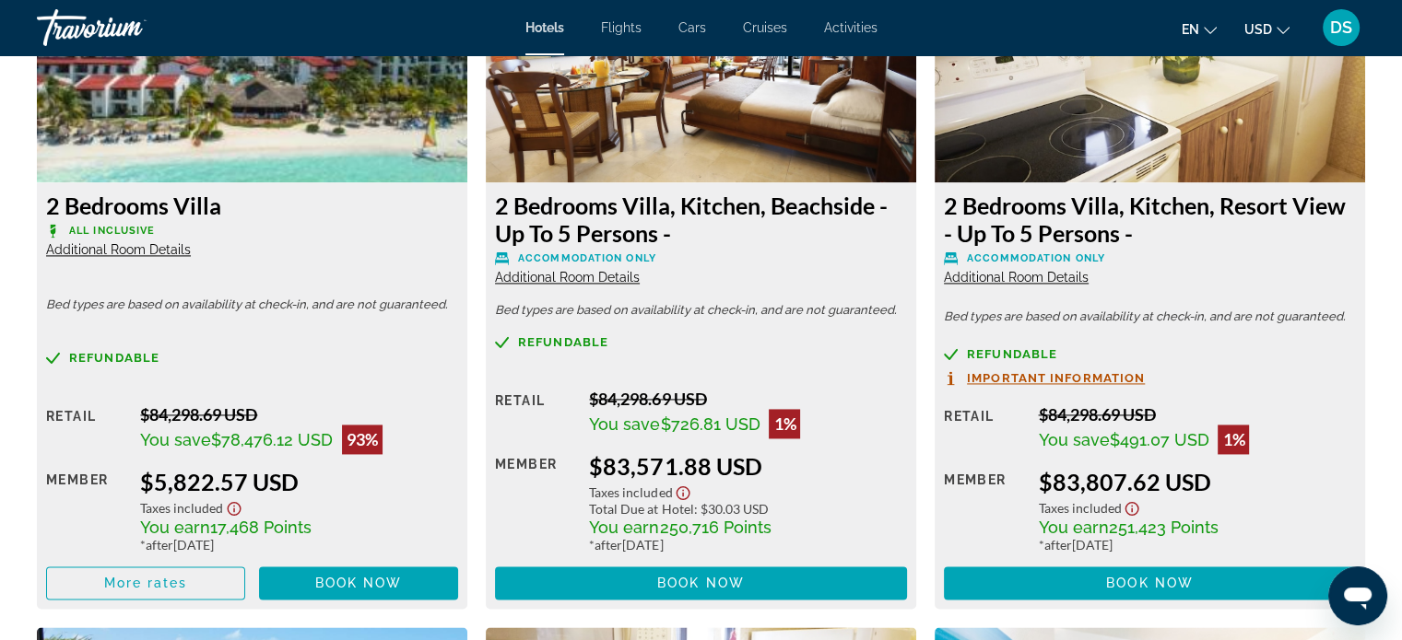
scroll to position [2765, 0]
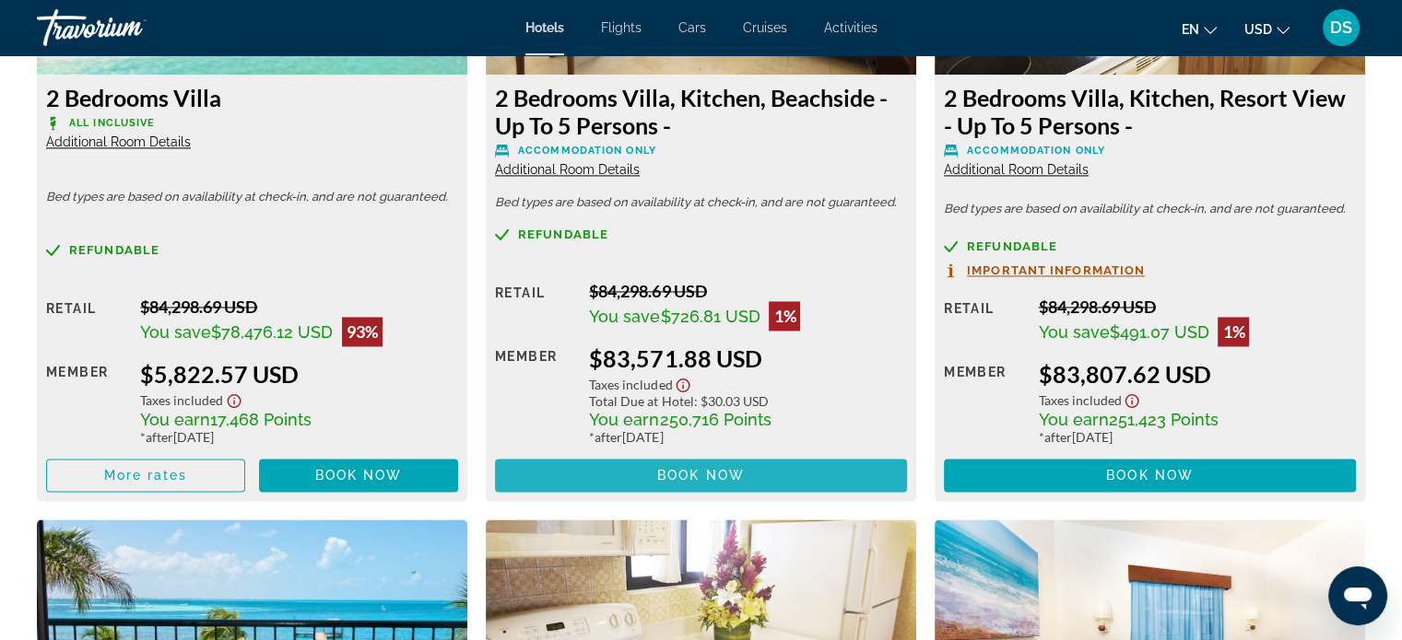
click at [689, 473] on span "Book now" at bounding box center [701, 475] width 88 height 15
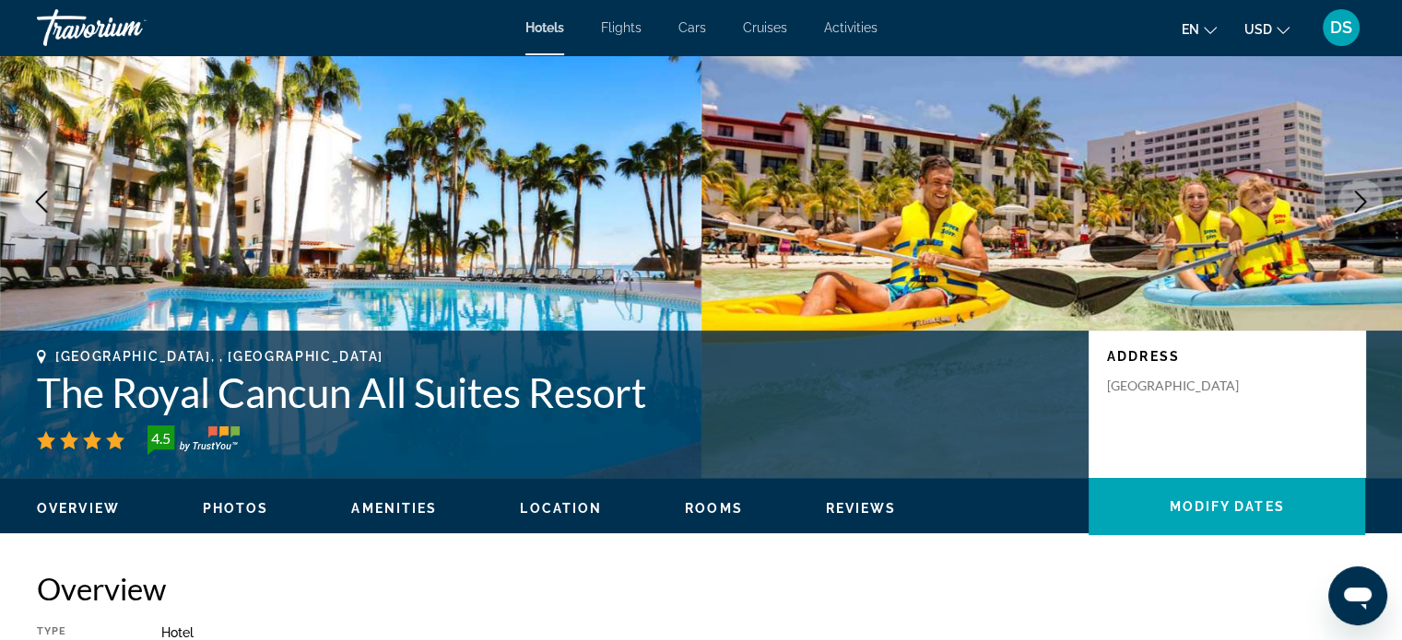
scroll to position [369, 0]
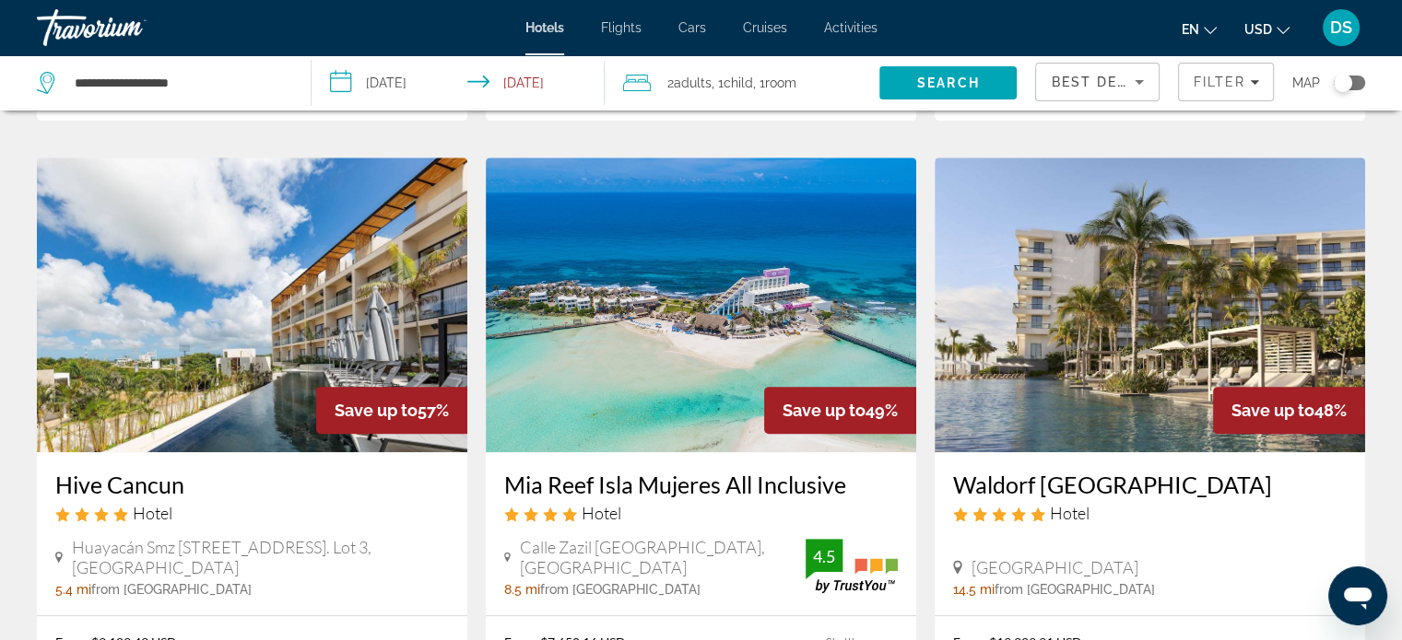
scroll to position [829, 0]
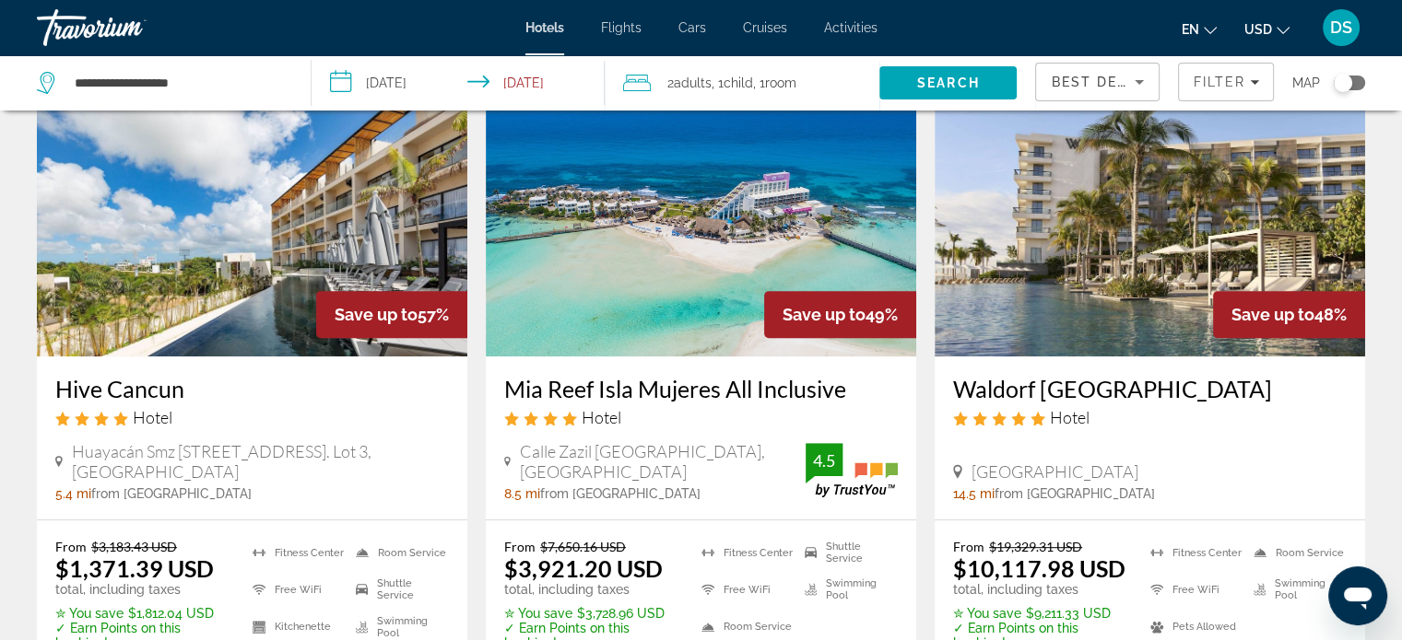
click at [719, 268] on img "Main content" at bounding box center [701, 209] width 430 height 295
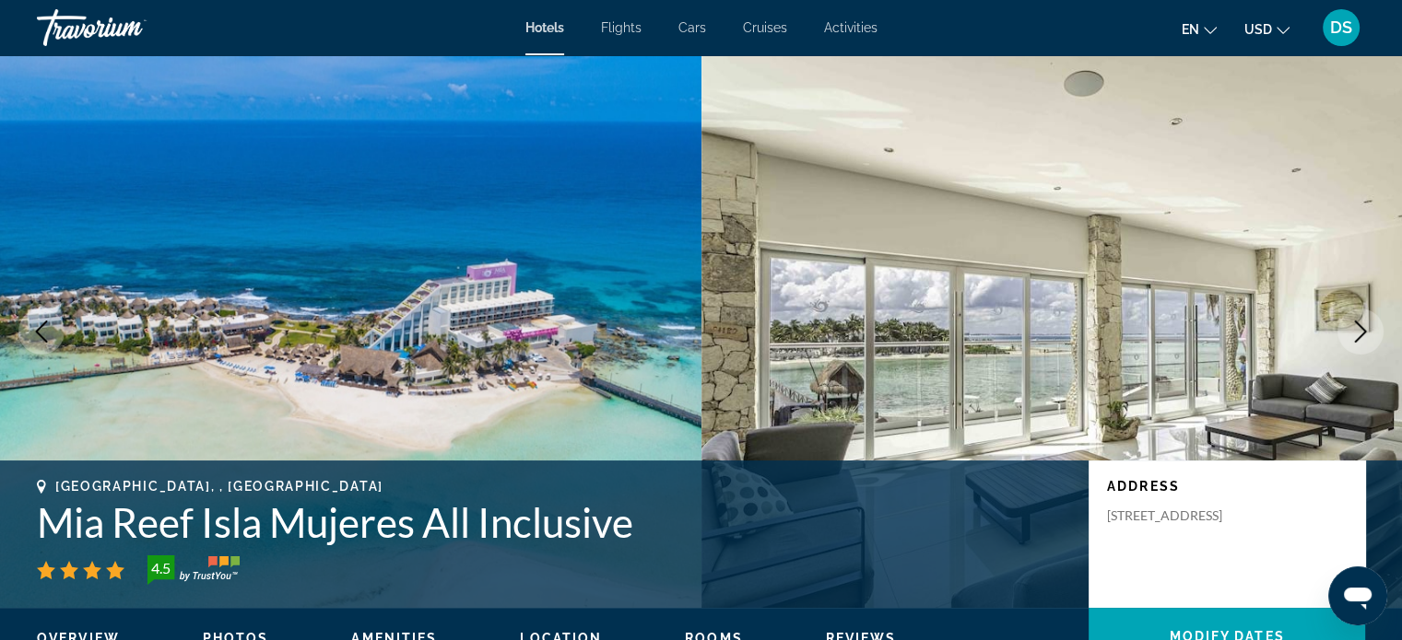
click at [1355, 335] on icon "Next image" at bounding box center [1360, 332] width 22 height 22
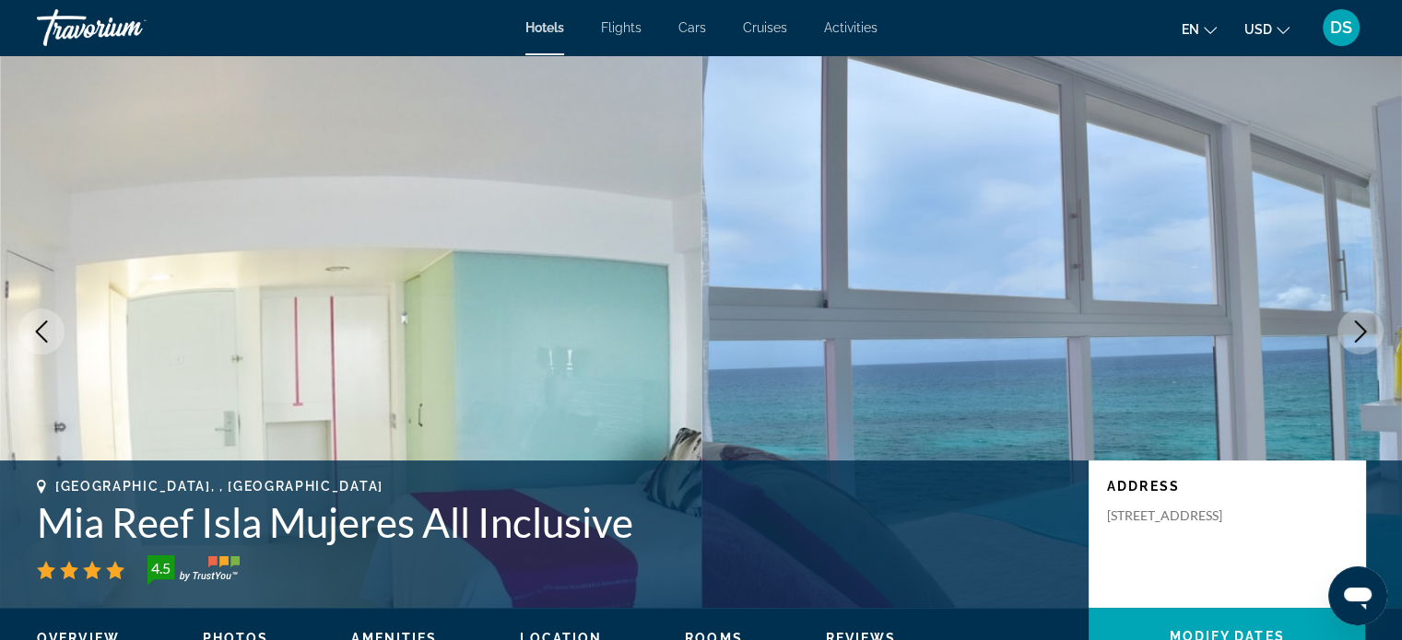
click at [1368, 343] on button "Next image" at bounding box center [1360, 332] width 46 height 46
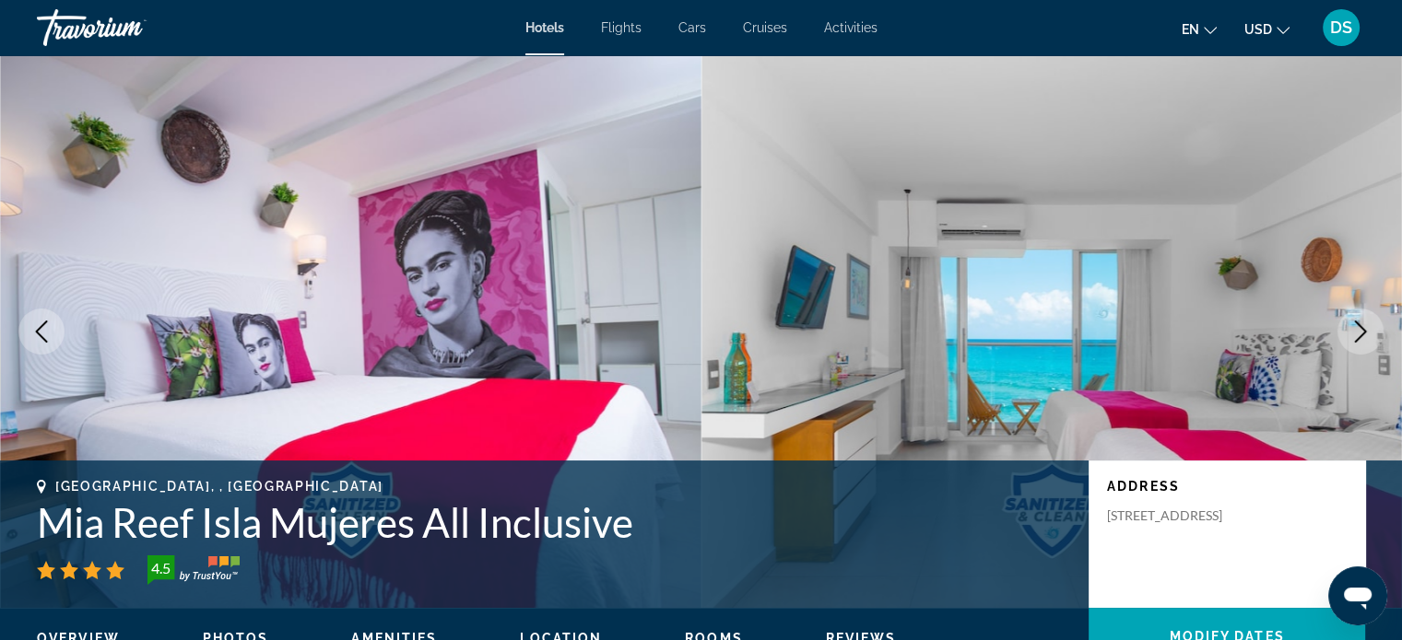
click at [1363, 340] on icon "Next image" at bounding box center [1360, 332] width 22 height 22
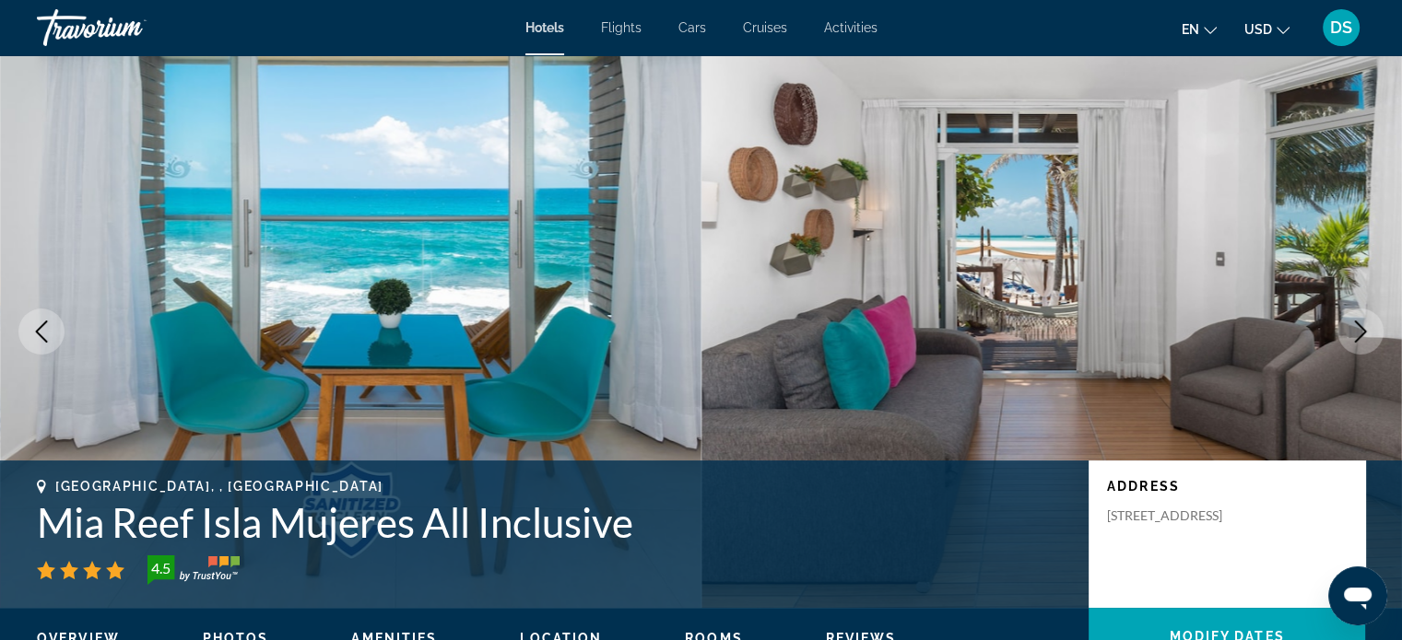
click at [1363, 340] on icon "Next image" at bounding box center [1360, 332] width 22 height 22
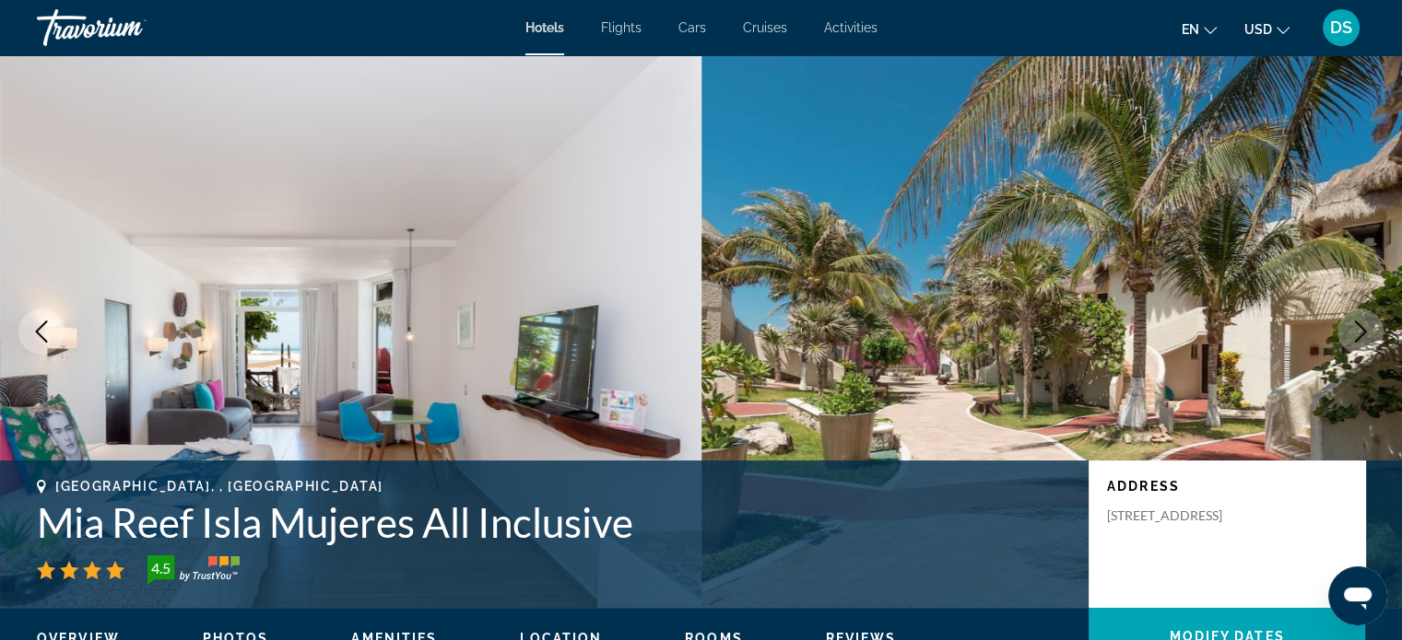
click at [1363, 340] on icon "Next image" at bounding box center [1360, 332] width 22 height 22
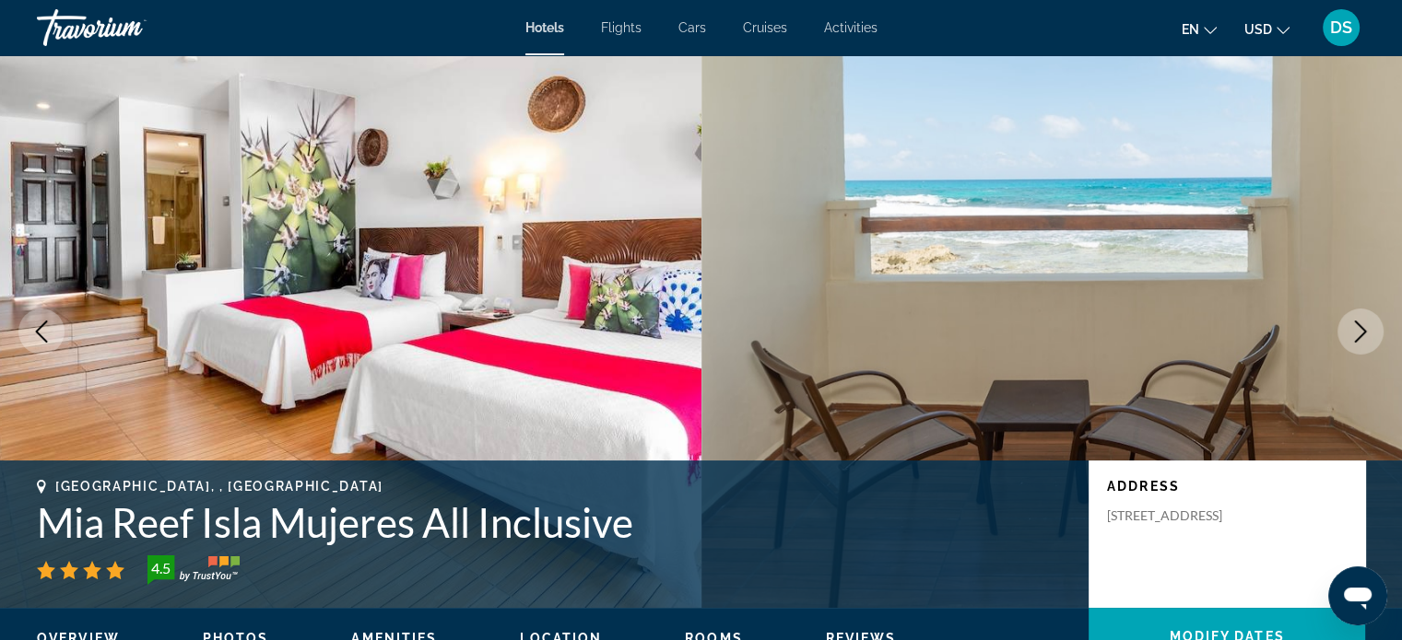
click at [1363, 340] on icon "Next image" at bounding box center [1360, 332] width 22 height 22
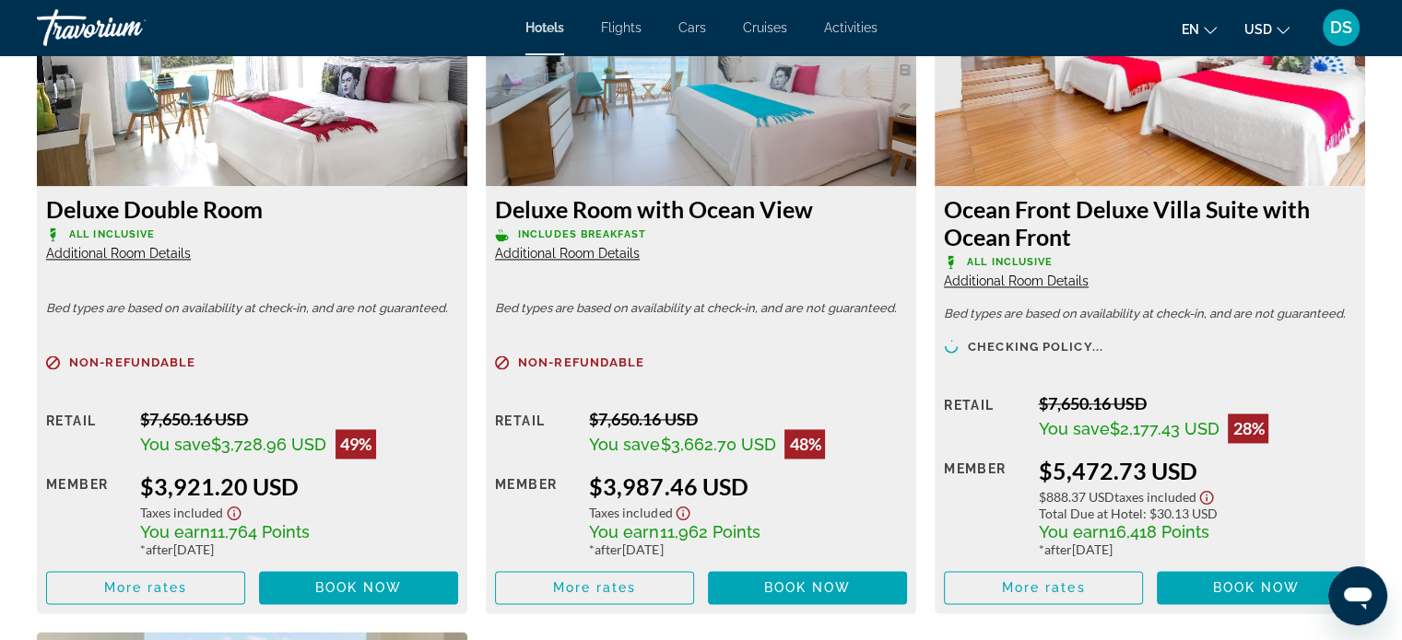
scroll to position [2672, 0]
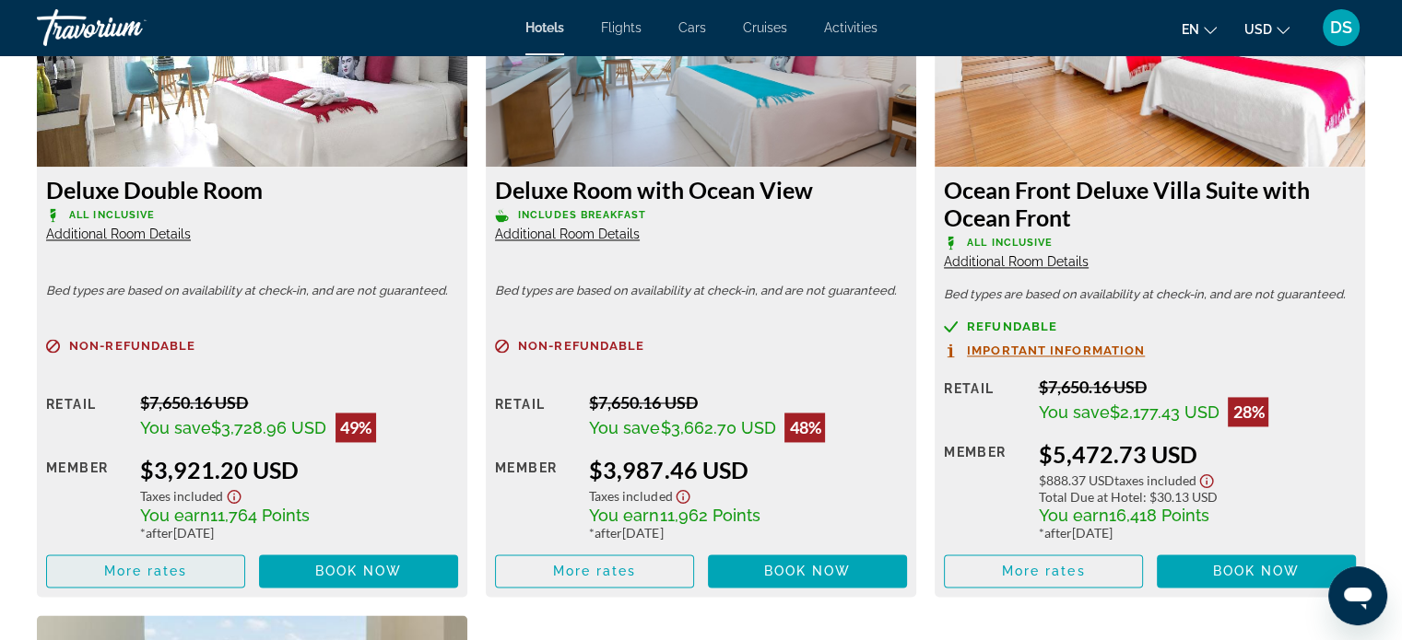
click at [149, 570] on span "More rates" at bounding box center [146, 571] width 84 height 15
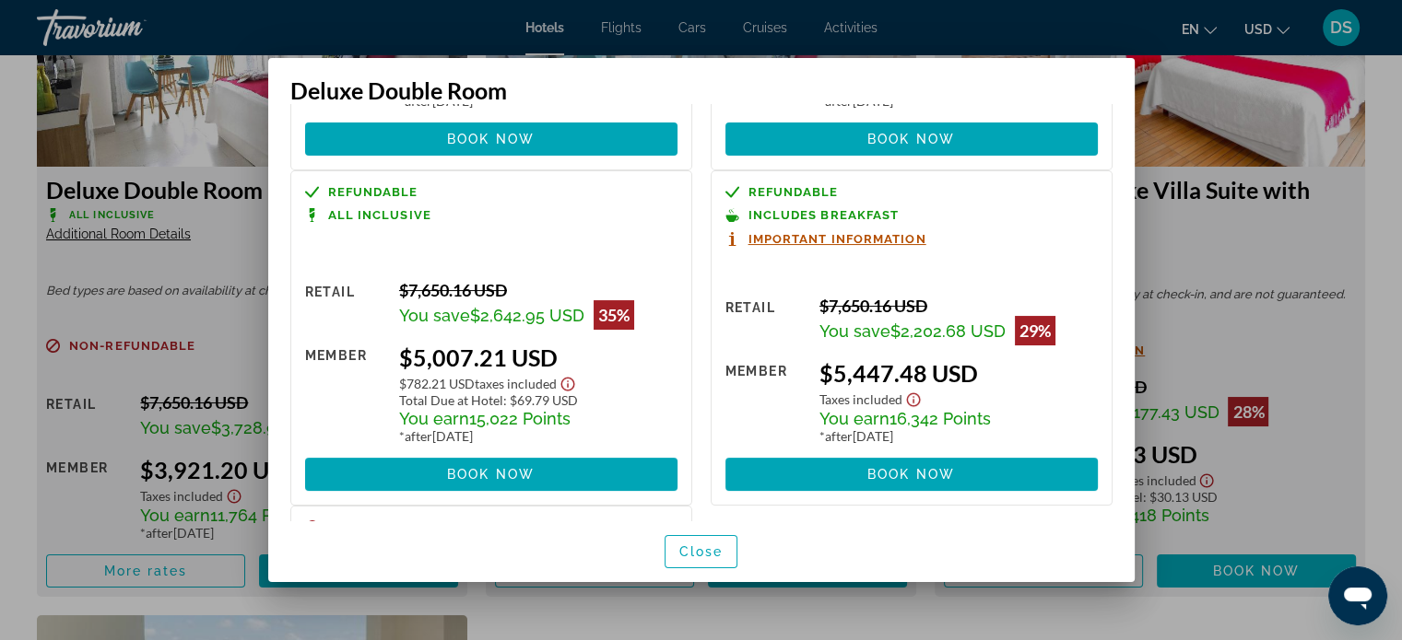
scroll to position [0, 0]
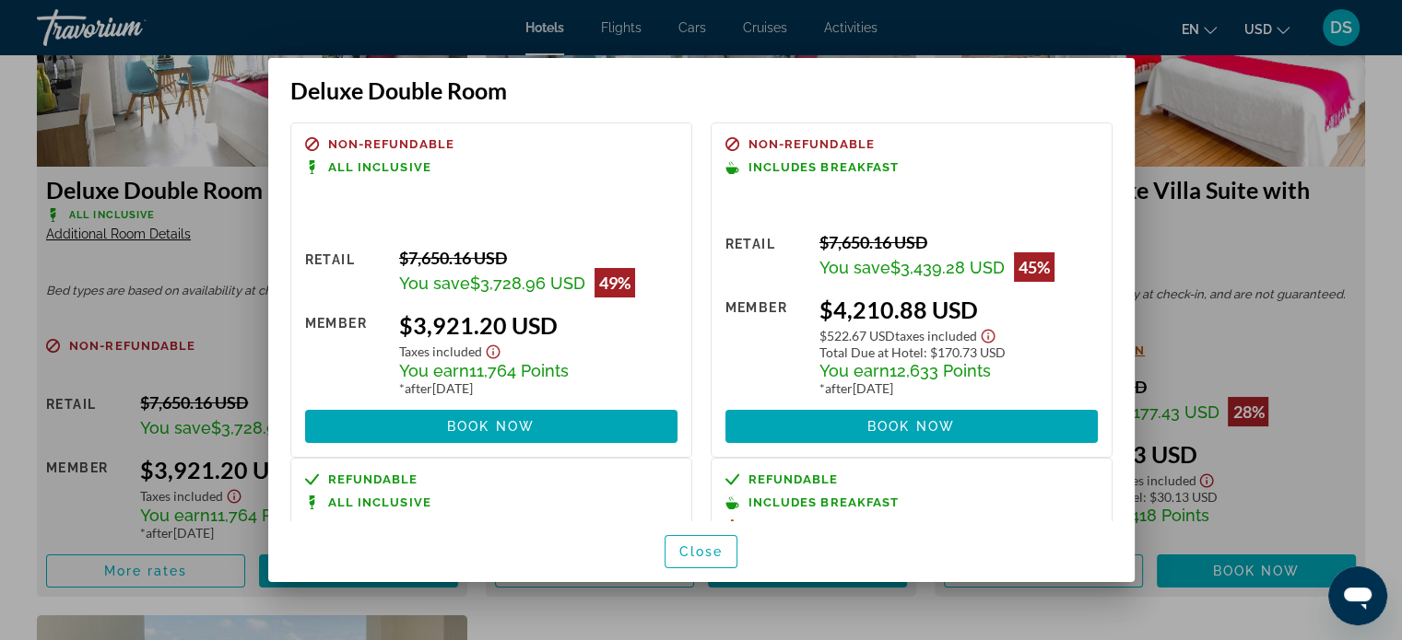
click at [1237, 251] on div at bounding box center [701, 320] width 1402 height 640
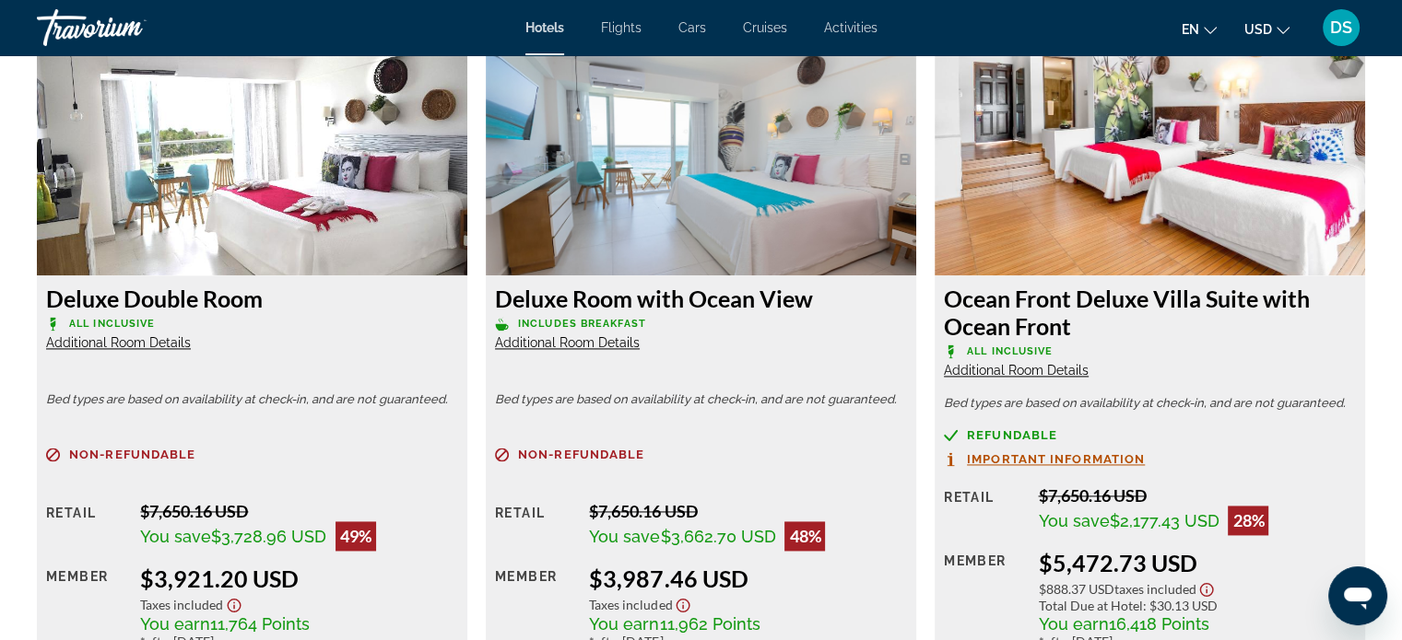
scroll to position [2396, 0]
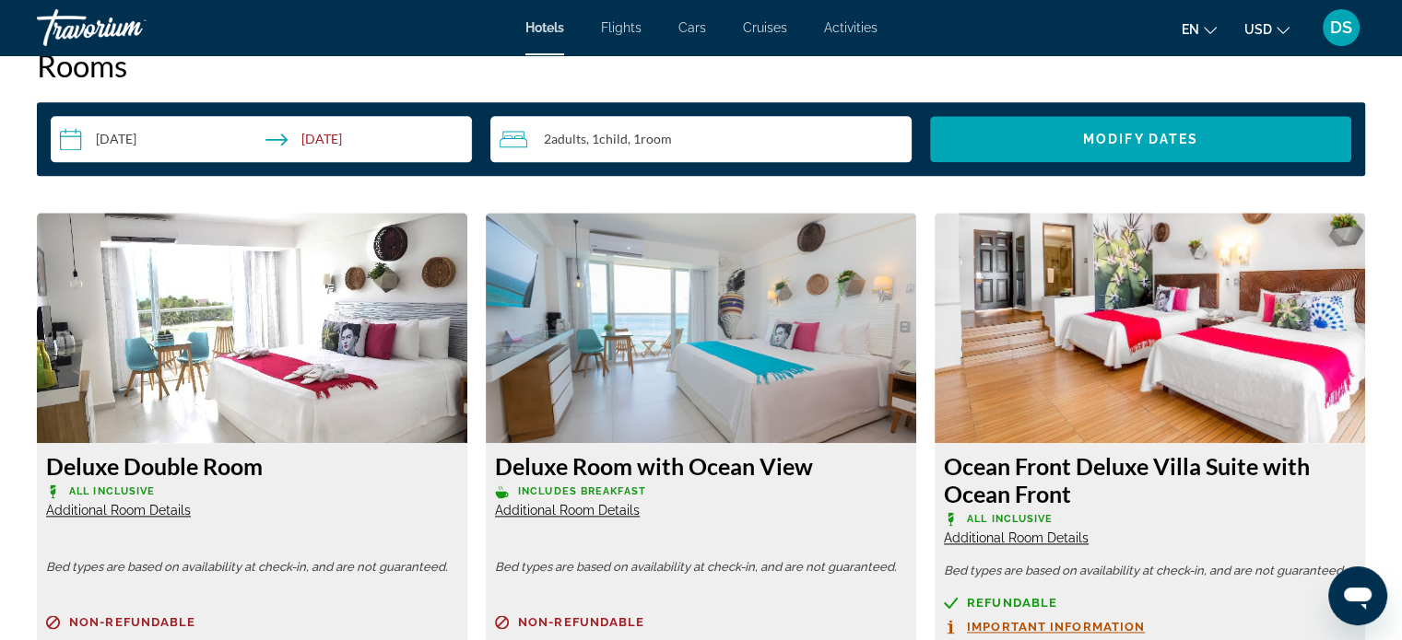
click at [325, 342] on img "Main content" at bounding box center [252, 328] width 430 height 230
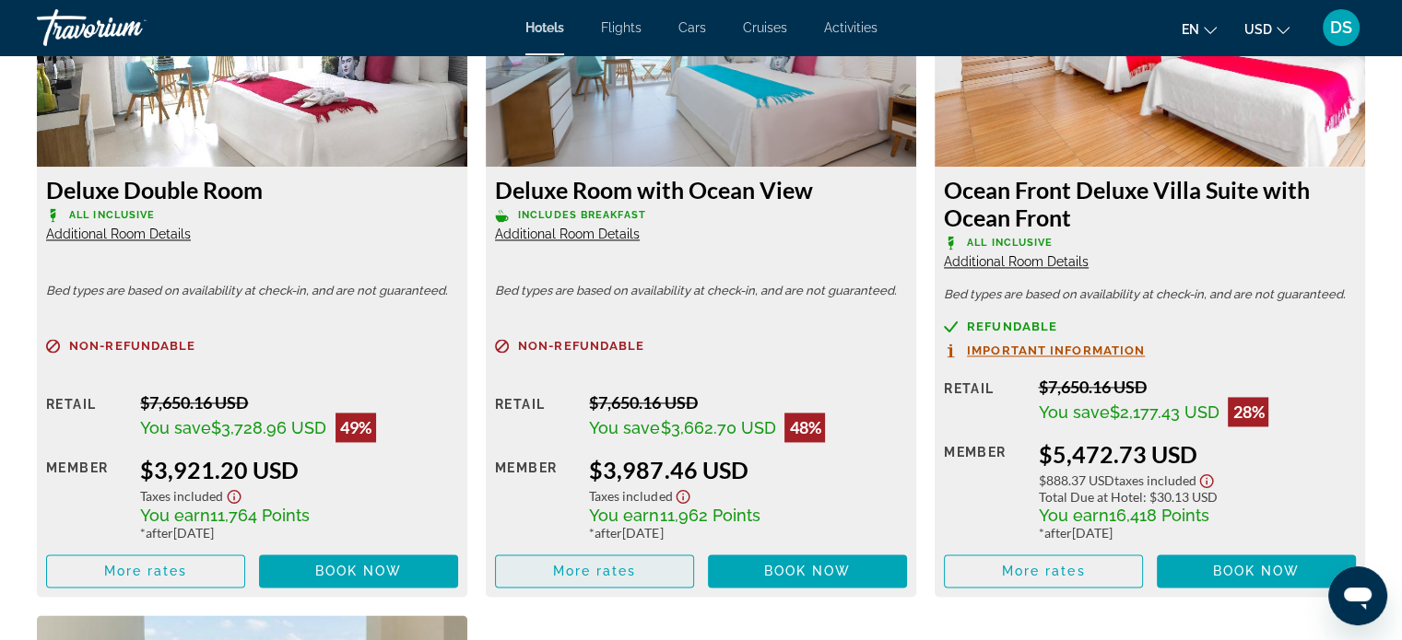
click at [617, 567] on span "More rates" at bounding box center [595, 571] width 84 height 15
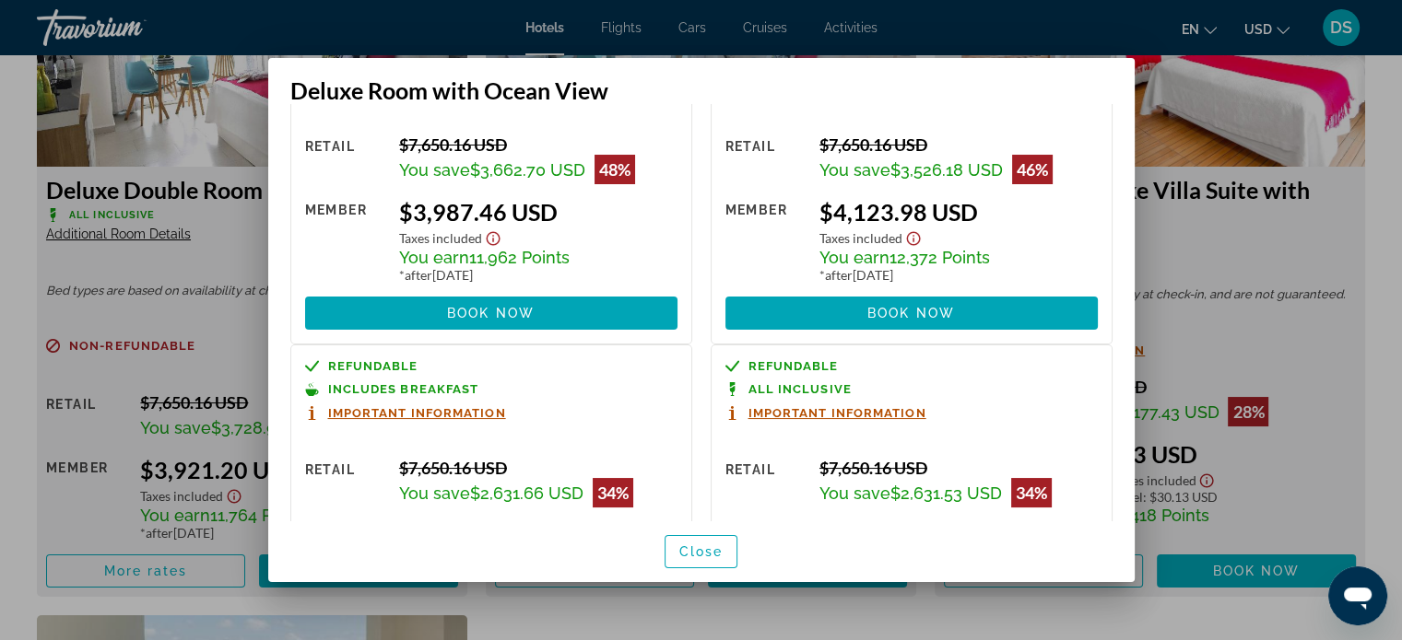
scroll to position [0, 0]
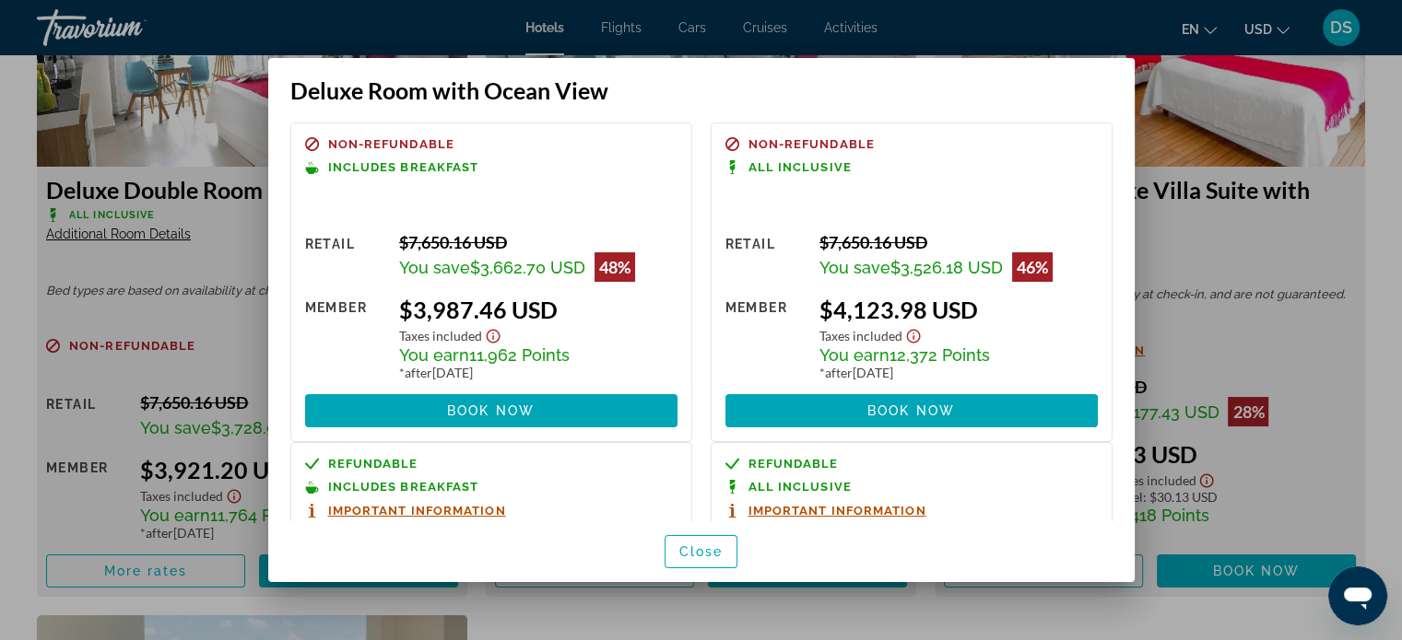
click at [1174, 353] on div at bounding box center [701, 320] width 1402 height 640
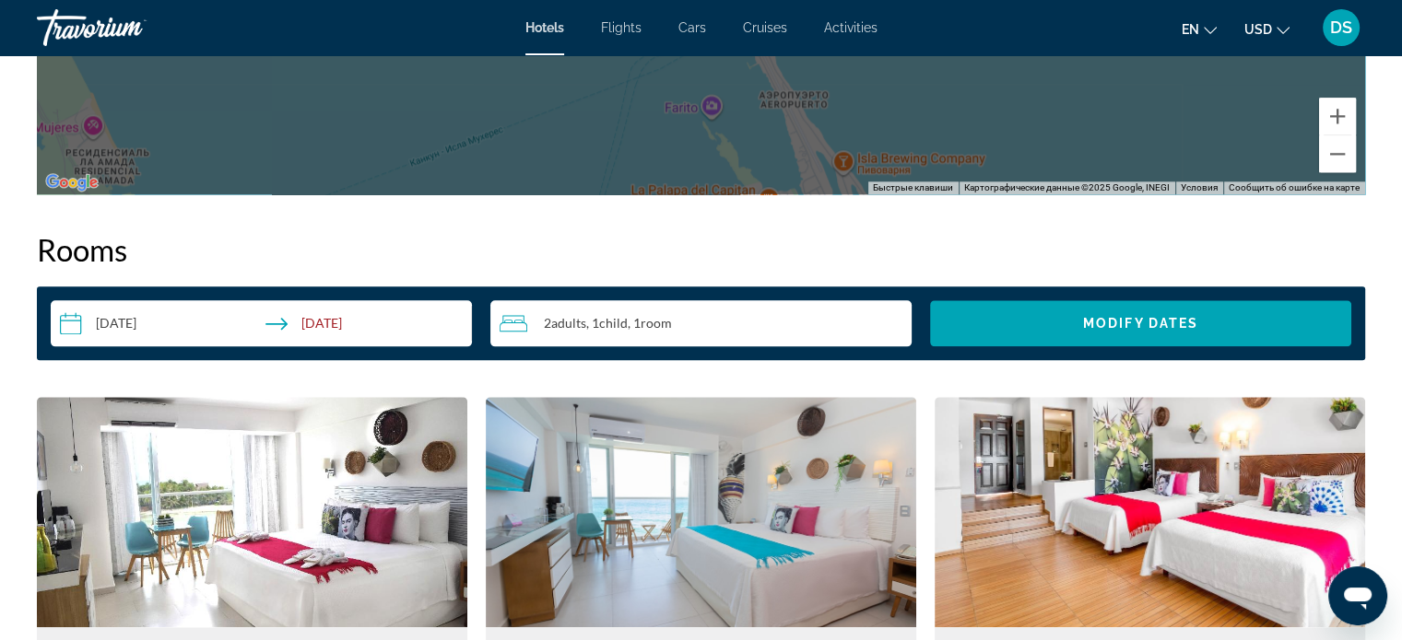
scroll to position [2488, 0]
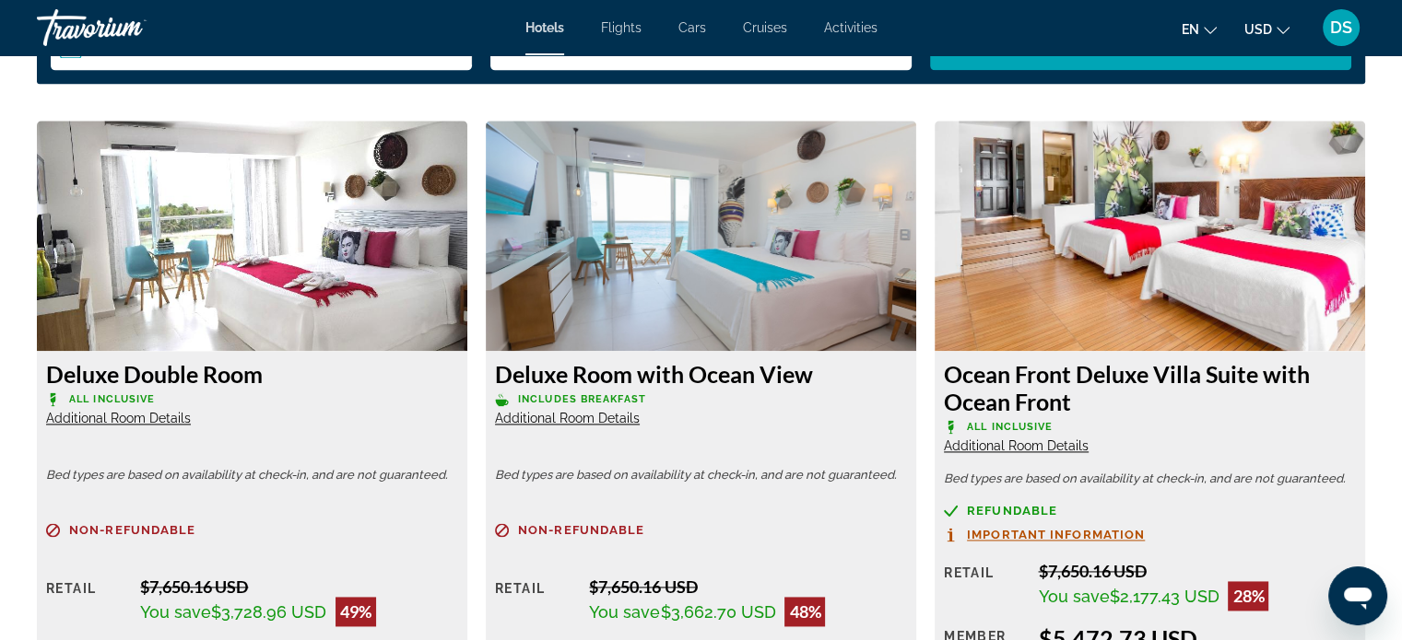
click at [670, 261] on img "Main content" at bounding box center [701, 236] width 430 height 230
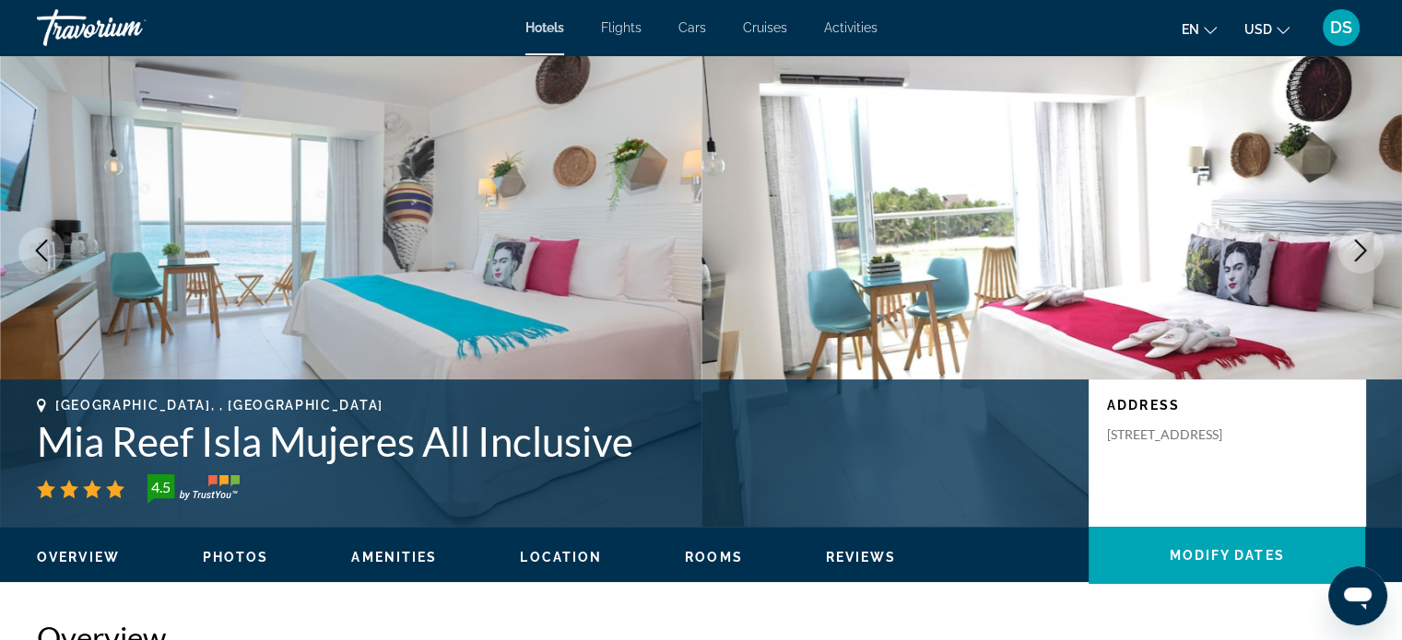
scroll to position [0, 0]
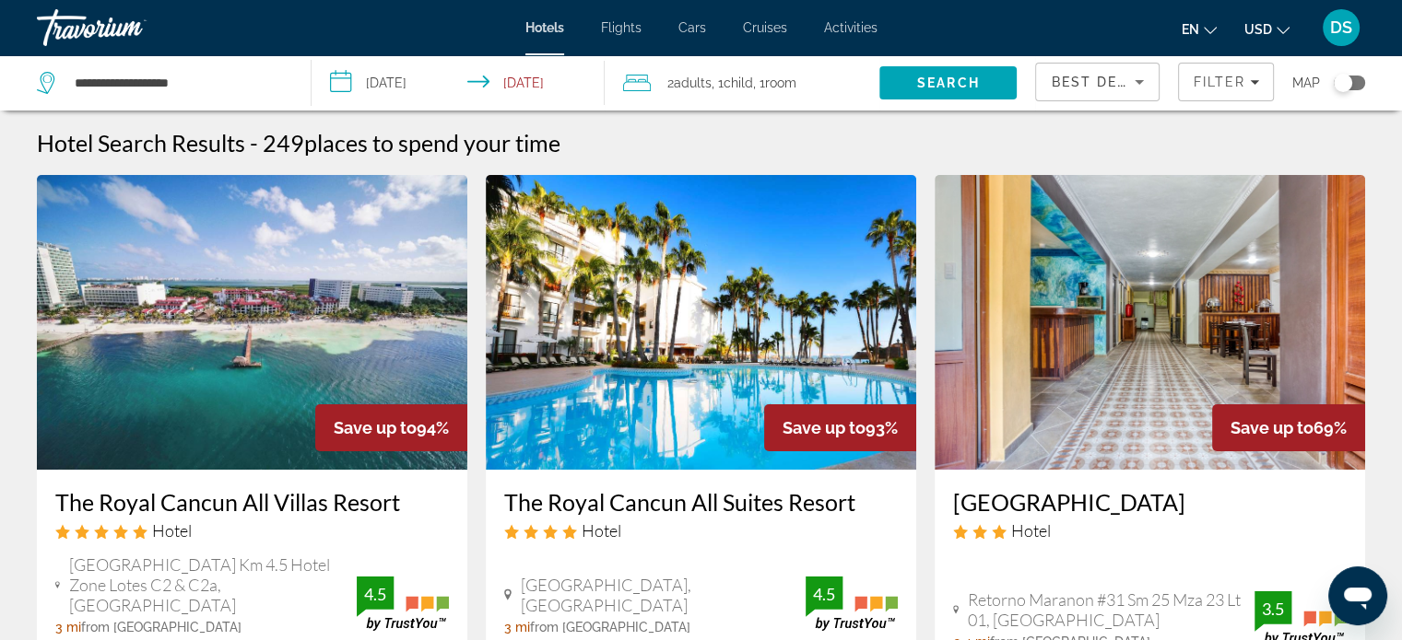
click at [106, 26] on div "Travorium" at bounding box center [129, 28] width 184 height 48
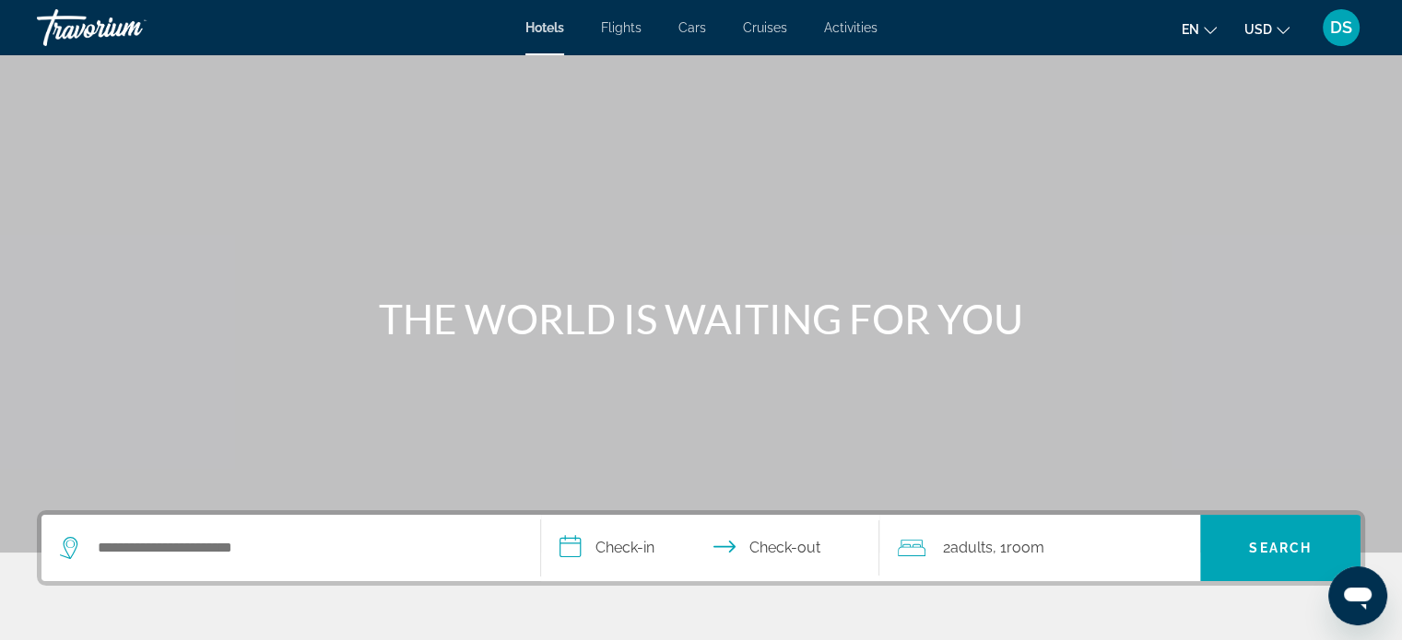
click at [106, 26] on div "Travorium" at bounding box center [129, 28] width 184 height 48
